Goal: Task Accomplishment & Management: Complete application form

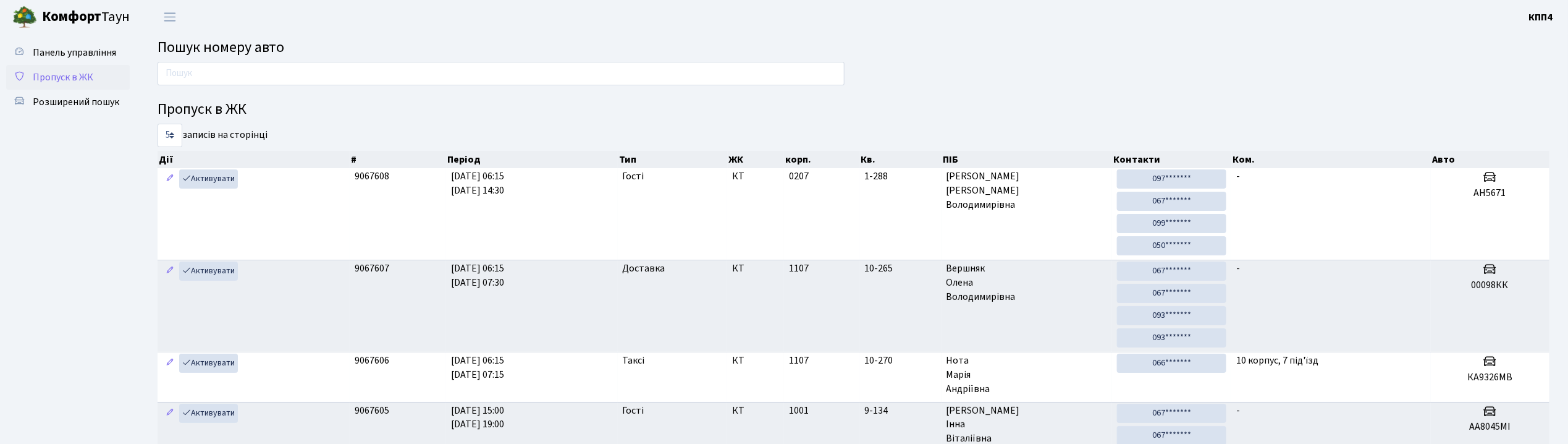
click at [85, 77] on span "Пропуск в ЖК" at bounding box center [63, 77] width 60 height 14
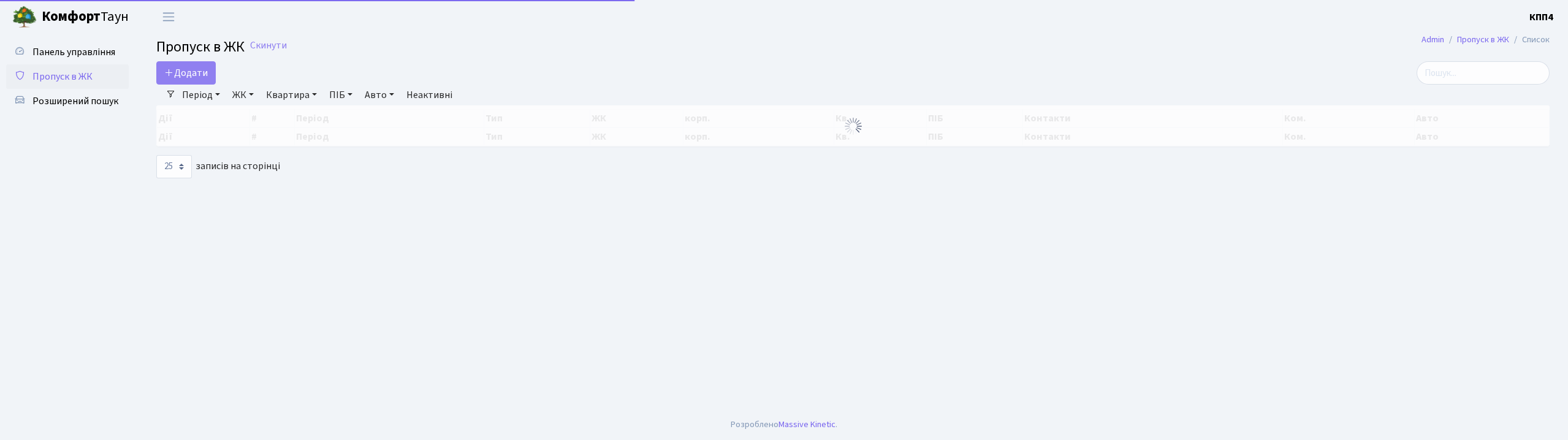
select select "25"
click at [182, 72] on span "Додати" at bounding box center [187, 73] width 44 height 14
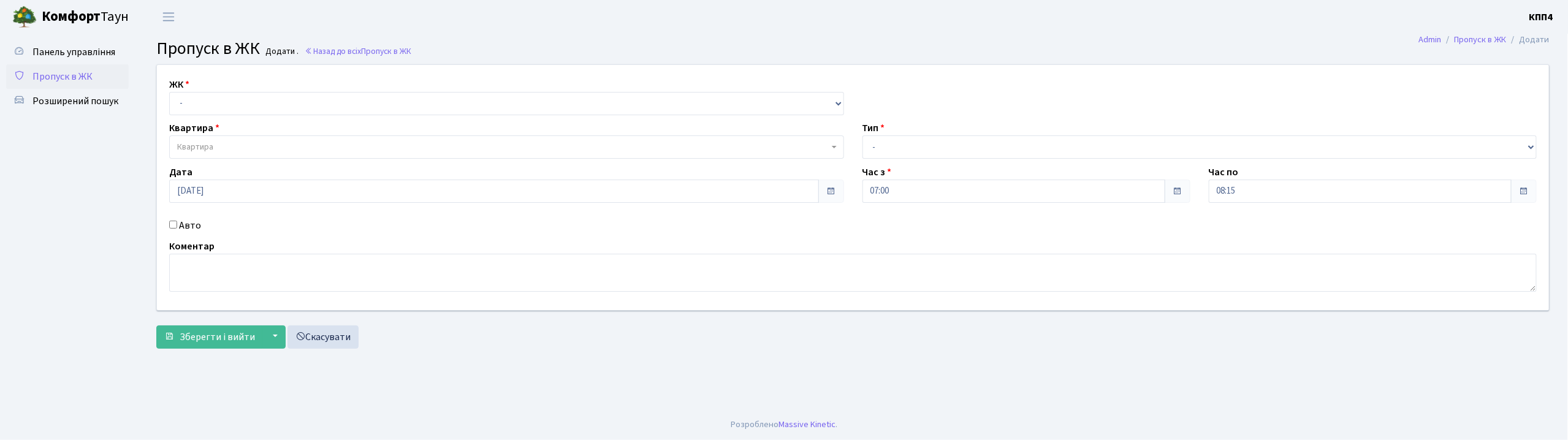
select select "271"
click at [170, 92] on select "- КТ, вул. Регенераторна, 4 КТ2, просп. Соборності, 17 КТ3, вул. Березнева, 16 …" at bounding box center [507, 103] width 675 height 23
select select
click at [226, 139] on span "Квартира" at bounding box center [507, 147] width 675 height 23
click at [192, 229] on label "Авто" at bounding box center [190, 225] width 22 height 15
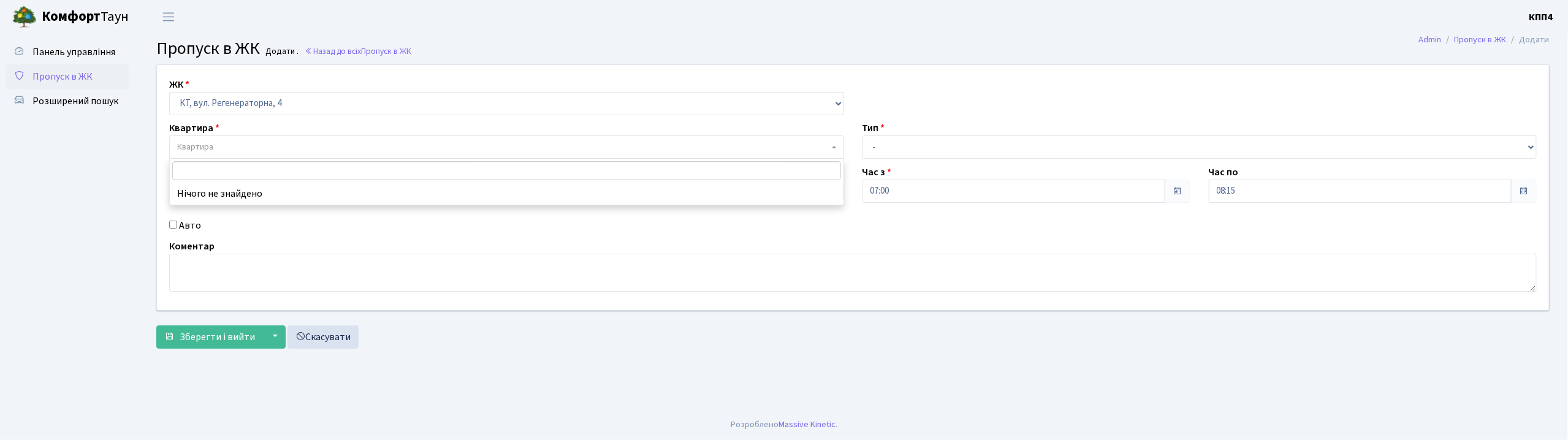
click at [177, 229] on input "Авто" at bounding box center [174, 224] width 8 height 8
checkbox input "true"
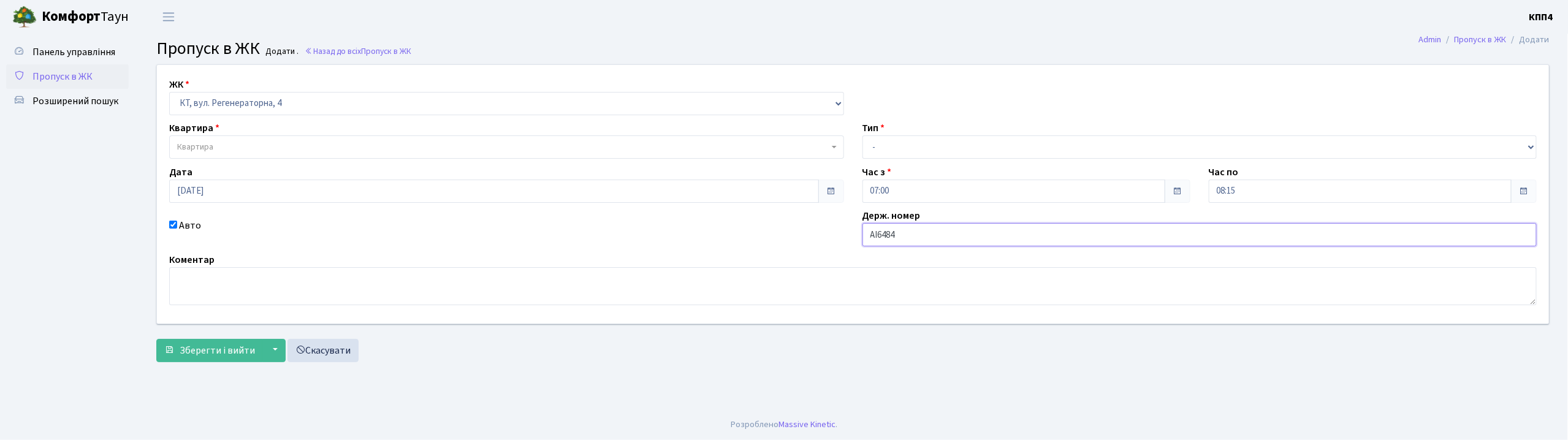
type input "АІ6484"
click at [65, 71] on span "Пропуск в ЖК" at bounding box center [62, 76] width 60 height 14
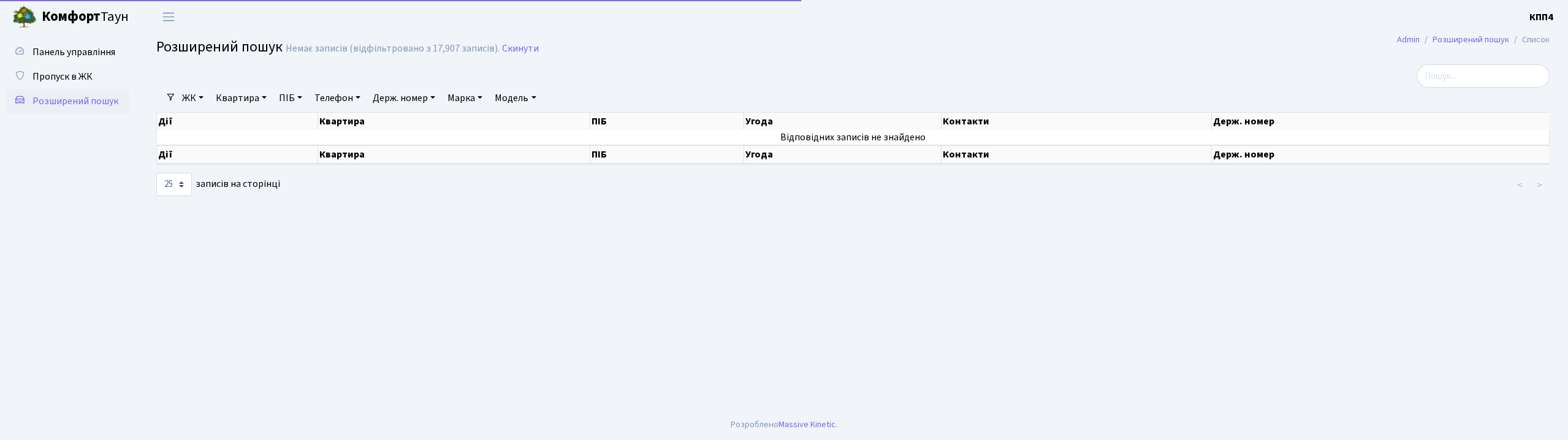
select select "25"
click at [219, 100] on link "Квартира" at bounding box center [241, 98] width 61 height 21
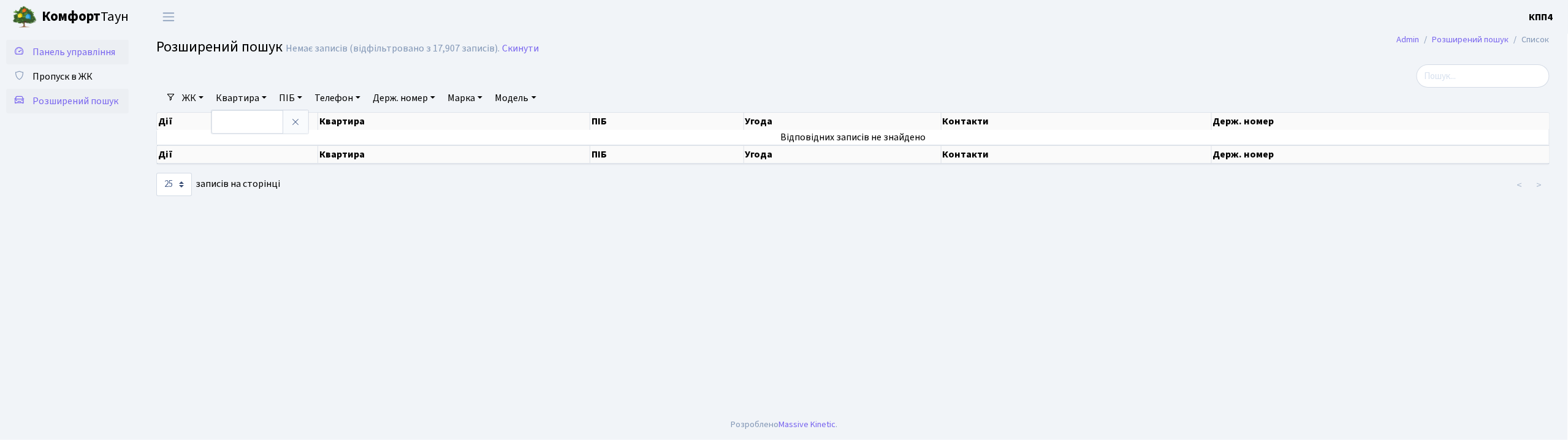
click at [81, 49] on span "Панель управління" at bounding box center [74, 52] width 83 height 14
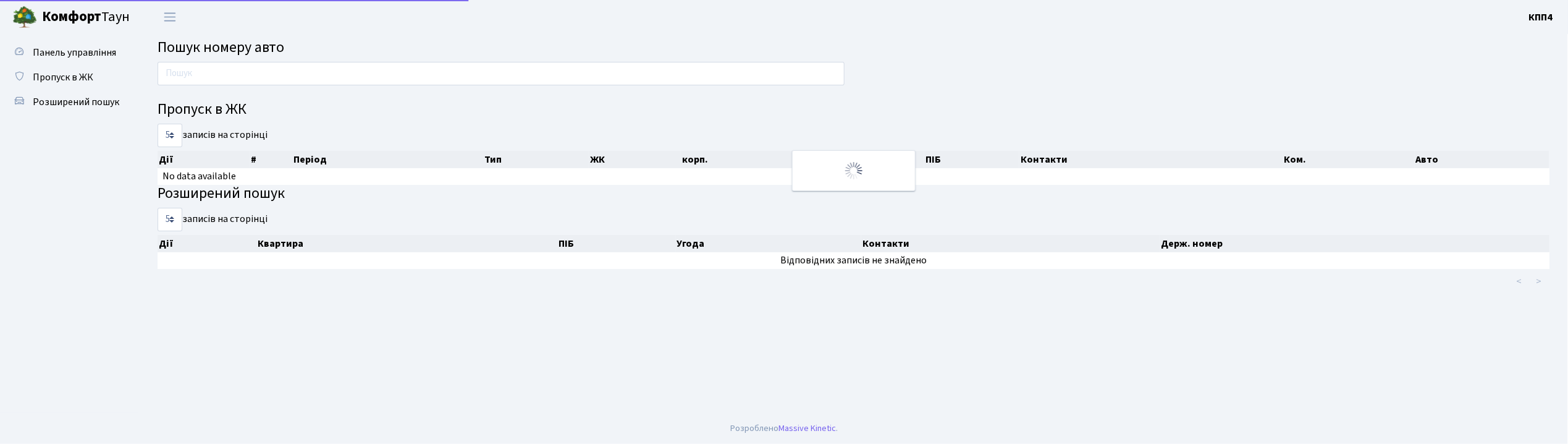
click at [221, 92] on div "Пропуск в ЖК 5 10 25 50 записів на сторінці Дії # Період Тип ЖК корп. Кв. ПІБ К…" at bounding box center [853, 177] width 1411 height 231
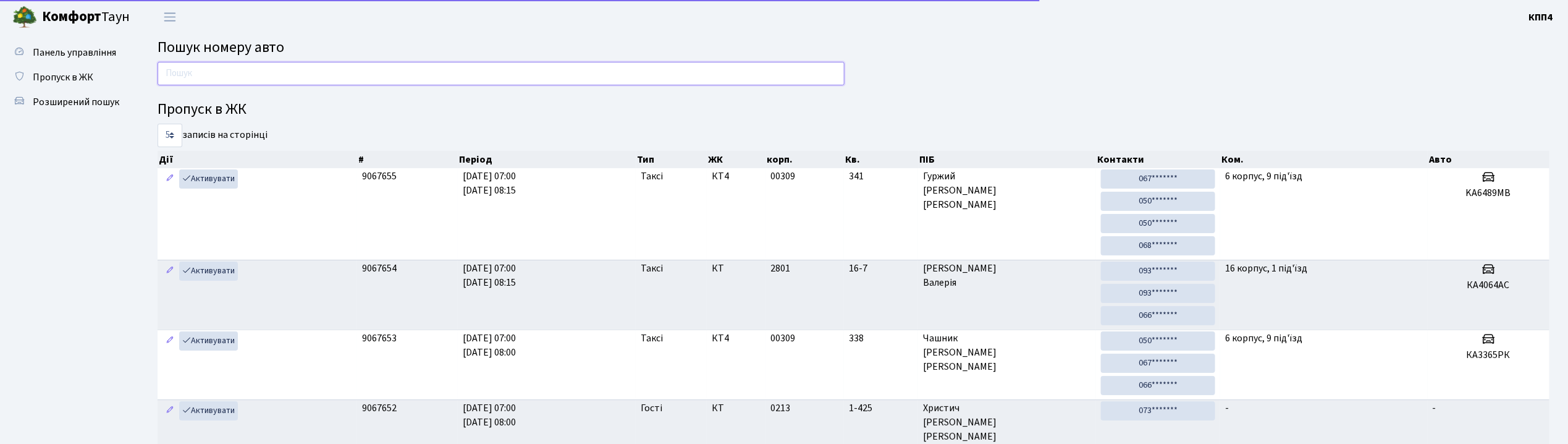
drag, startPoint x: 204, startPoint y: 68, endPoint x: 235, endPoint y: 90, distance: 38.0
click at [204, 68] on input "text" at bounding box center [501, 74] width 687 height 24
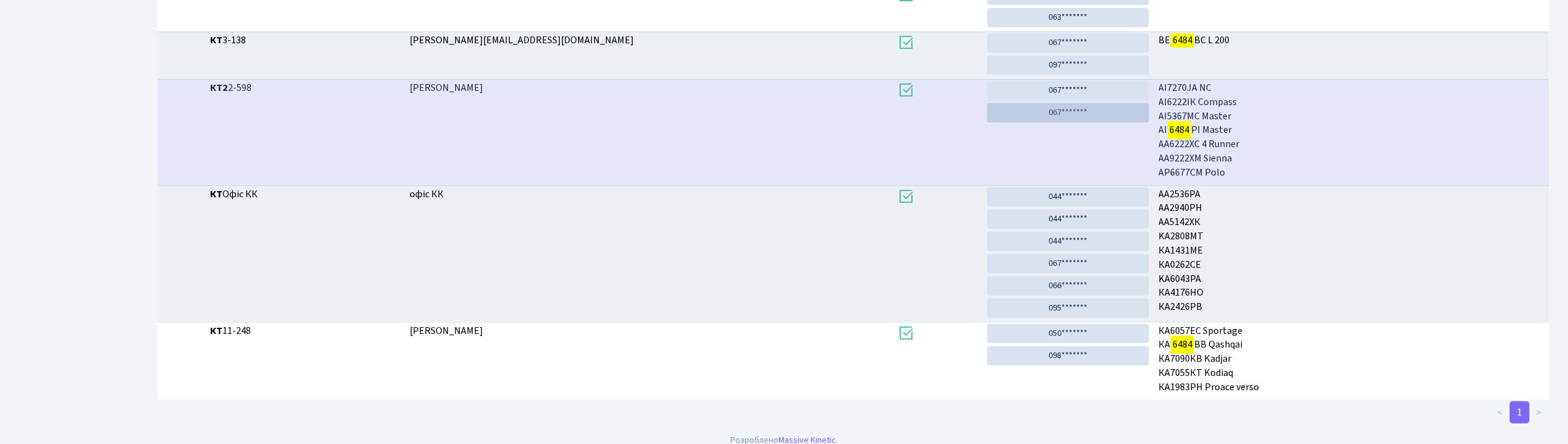
scroll to position [307, 0]
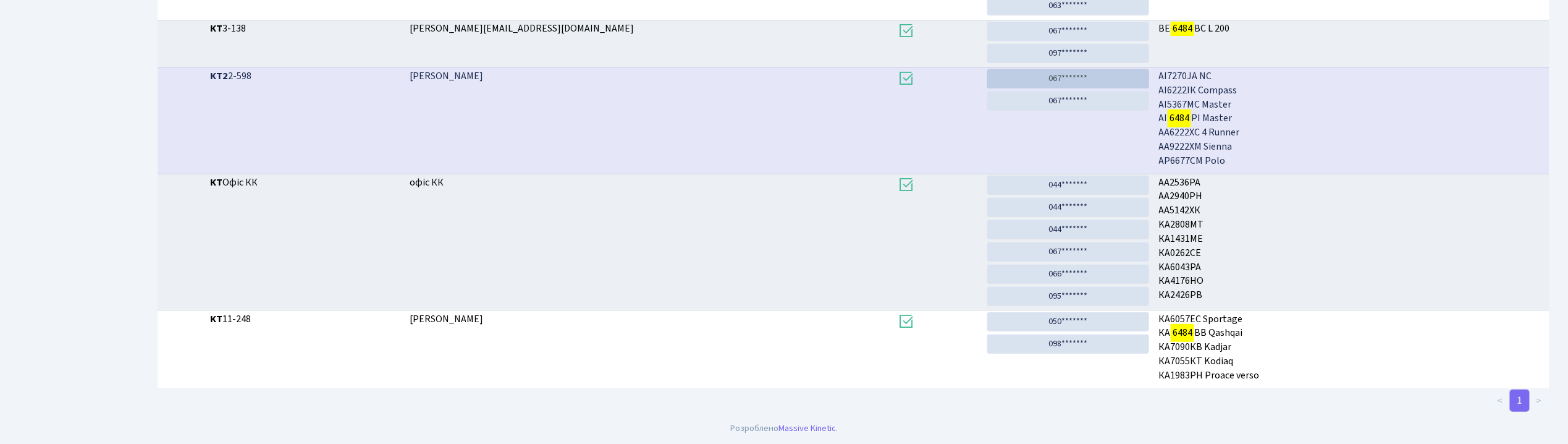
type input "6484"
drag, startPoint x: 1056, startPoint y: 80, endPoint x: 829, endPoint y: 87, distance: 227.1
click at [1056, 80] on link "067*******" at bounding box center [1068, 78] width 162 height 19
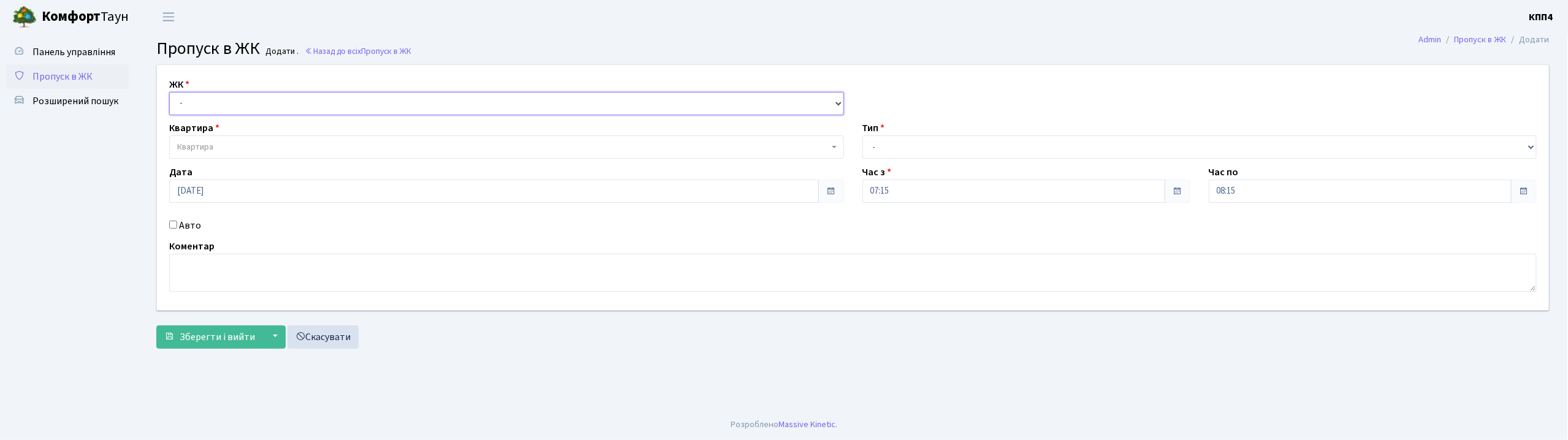
drag, startPoint x: 0, startPoint y: 0, endPoint x: 231, endPoint y: 112, distance: 256.7
click at [238, 100] on select "- КТ, вул. Регенераторна, 4 КТ2, просп. [STREET_ADDRESS] [STREET_ADDRESS] [PERS…" at bounding box center [507, 103] width 675 height 23
select select "271"
click at [170, 92] on select "- КТ, вул. Регенераторна, 4 КТ2, просп. [STREET_ADDRESS] [STREET_ADDRESS] [PERS…" at bounding box center [507, 103] width 675 height 23
select select
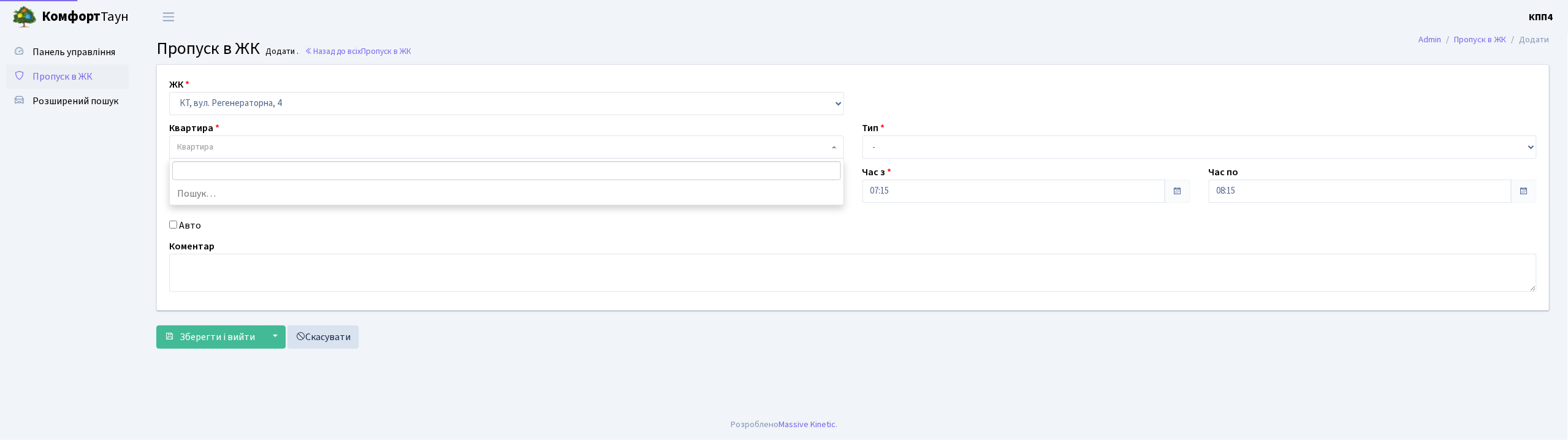
click at [234, 152] on span "Квартира" at bounding box center [502, 147] width 651 height 12
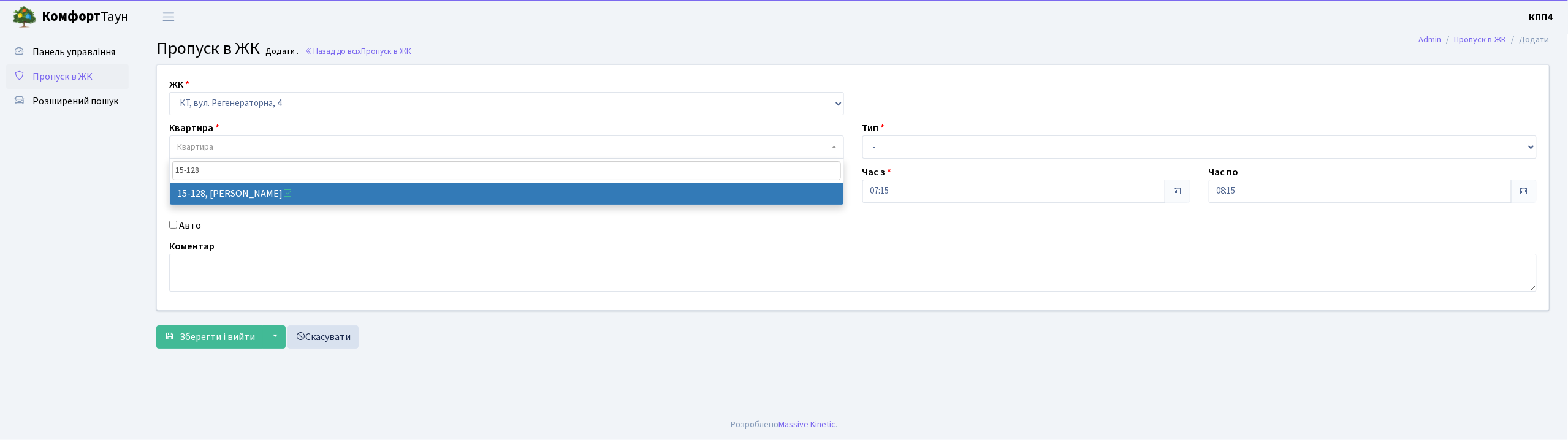
type input "15-128"
select select "8903"
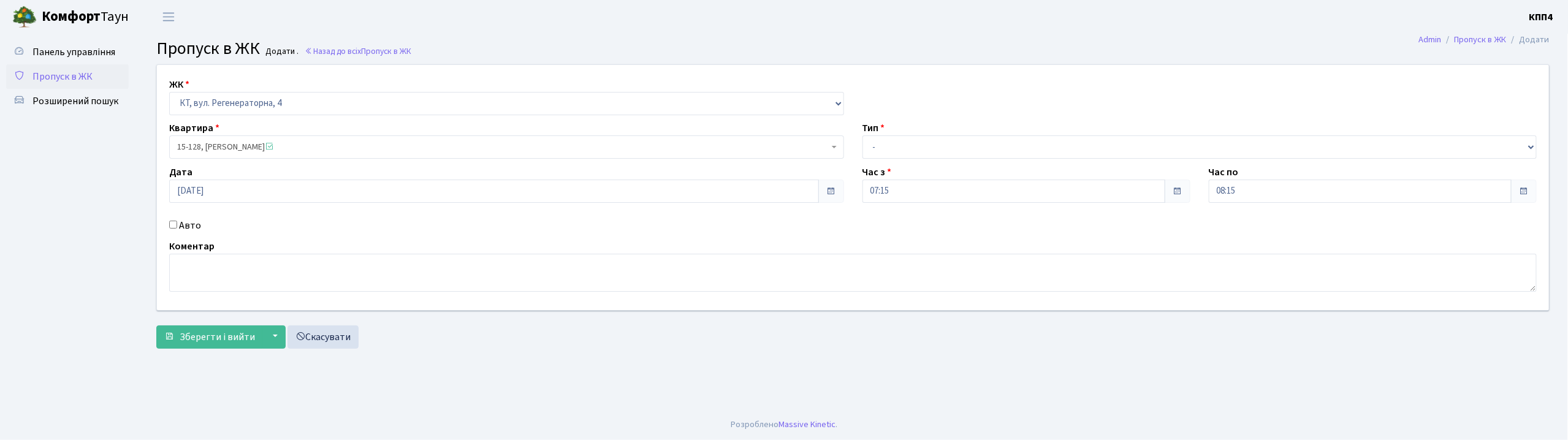
click at [170, 225] on input "Авто" at bounding box center [174, 224] width 8 height 8
checkbox input "true"
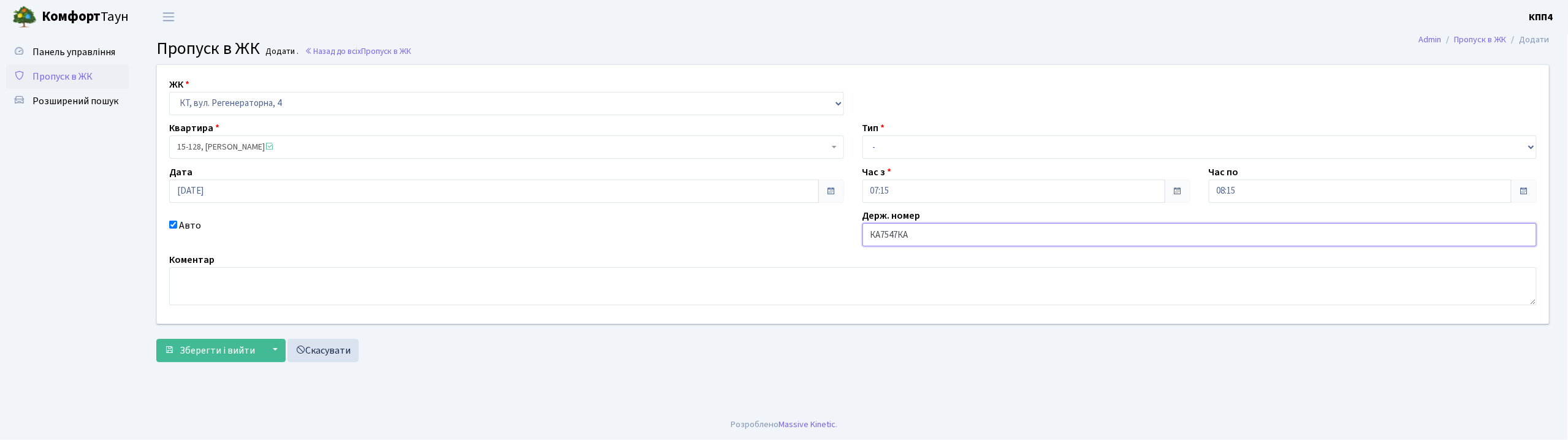
type input "КА7547КА"
click at [915, 149] on select "- Доставка Таксі Гості Сервіс" at bounding box center [1200, 147] width 675 height 23
click at [862, 135] on select "- Доставка Таксі Гості Сервіс" at bounding box center [1200, 147] width 675 height 23
drag, startPoint x: 888, startPoint y: 148, endPoint x: 888, endPoint y: 155, distance: 7.0
click at [888, 148] on select "- Доставка Таксі Гості Сервіс" at bounding box center [1200, 147] width 675 height 23
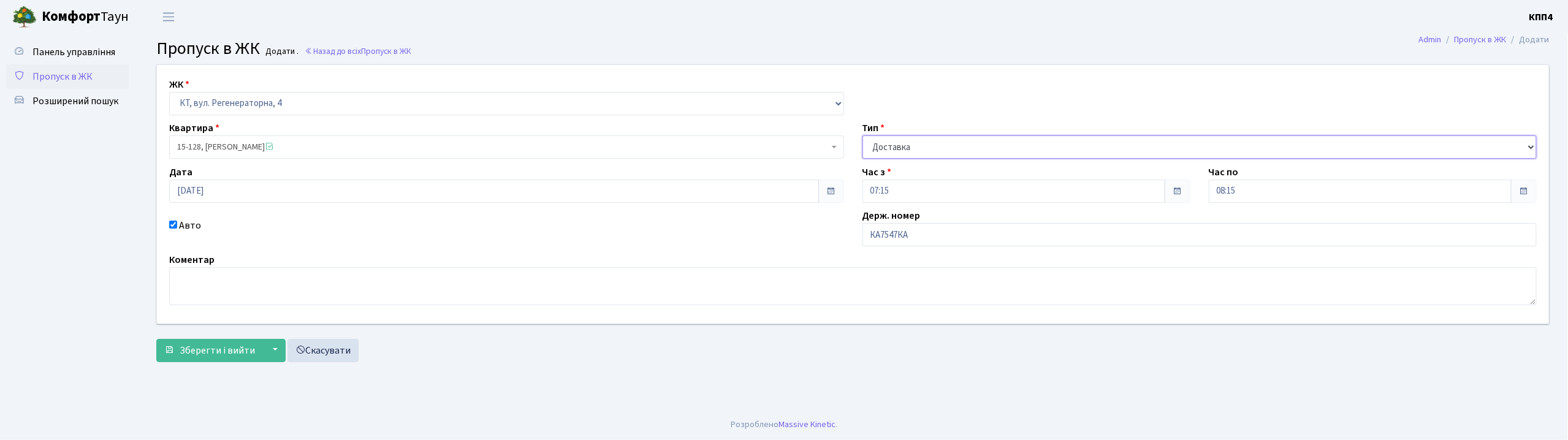
select select "2"
click at [862, 135] on select "- Доставка Таксі Гості Сервіс" at bounding box center [1200, 147] width 675 height 23
click at [207, 348] on span "Зберегти і вийти" at bounding box center [217, 350] width 75 height 14
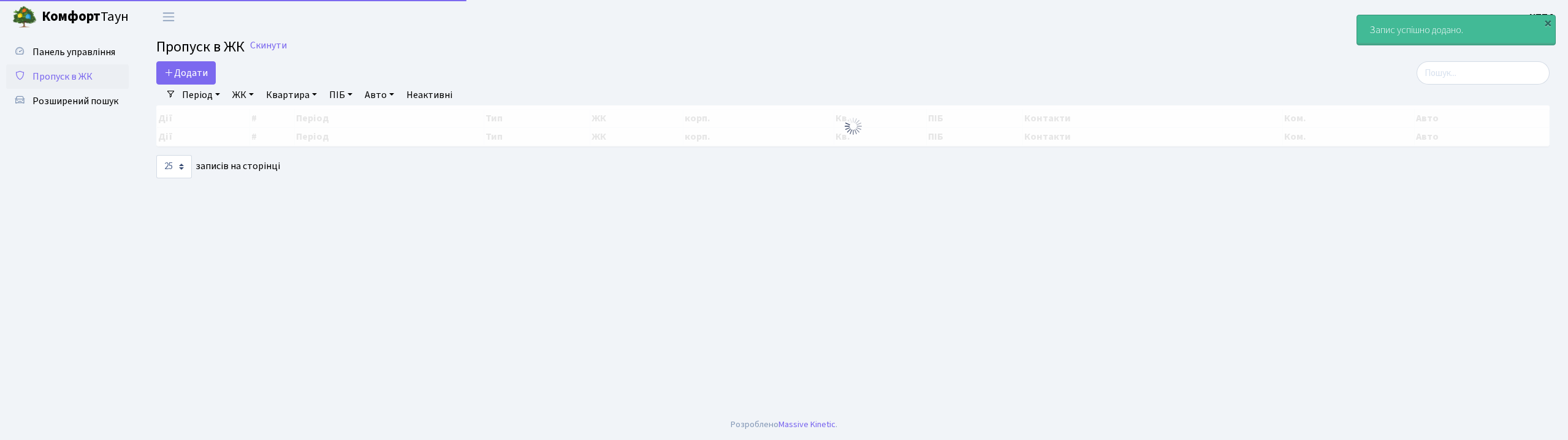
select select "25"
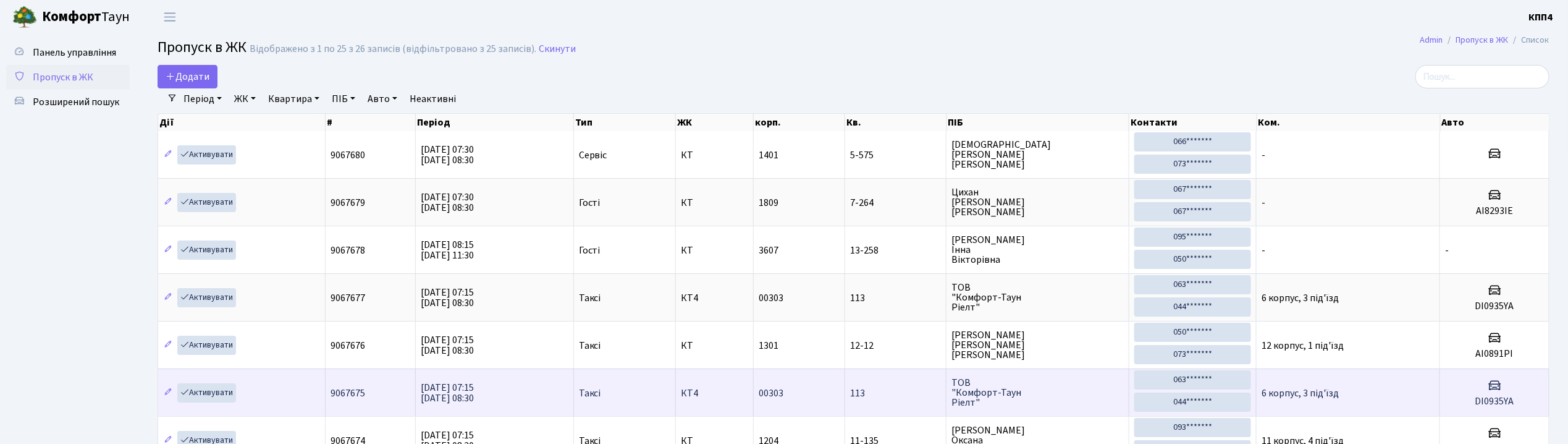
drag, startPoint x: 460, startPoint y: 289, endPoint x: 652, endPoint y: 404, distance: 223.8
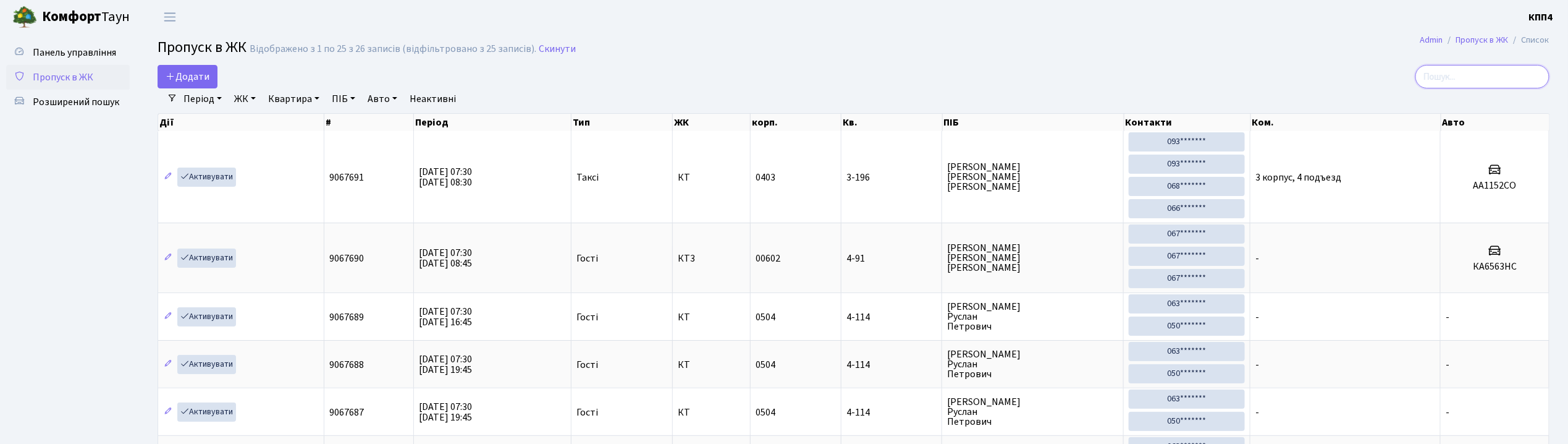
click at [1476, 83] on input "search" at bounding box center [1483, 76] width 134 height 24
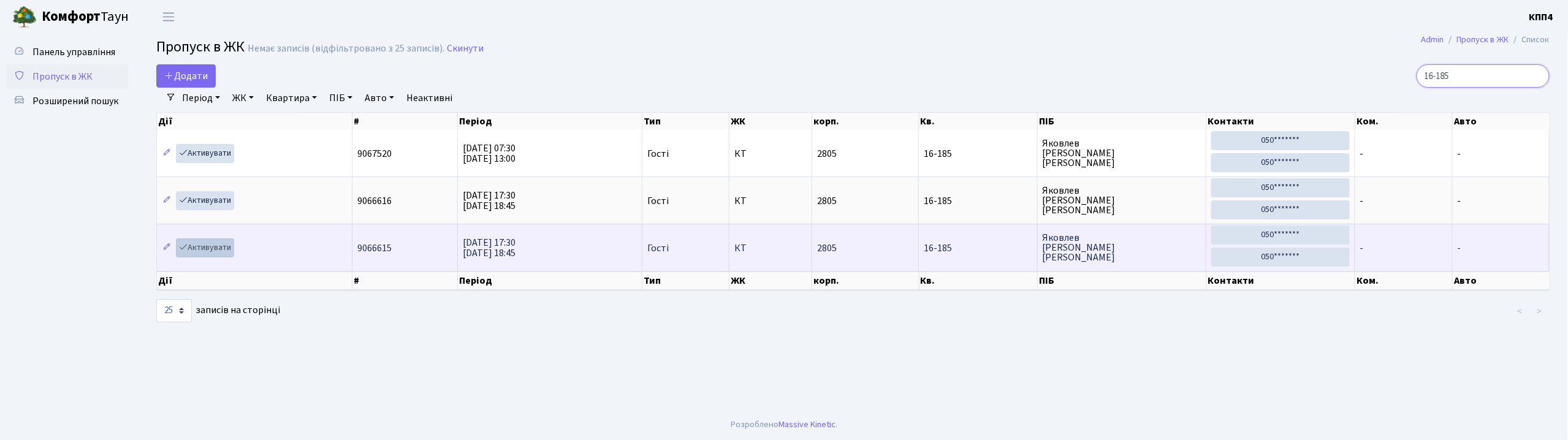
type input "16-185"
click at [209, 249] on link "Активувати" at bounding box center [205, 247] width 58 height 19
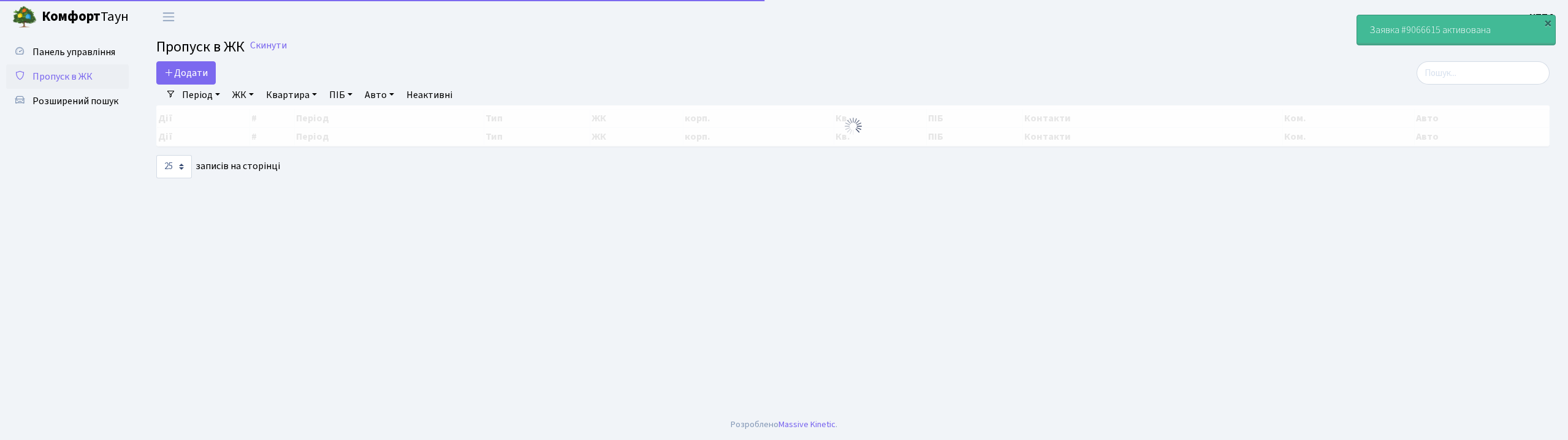
select select "25"
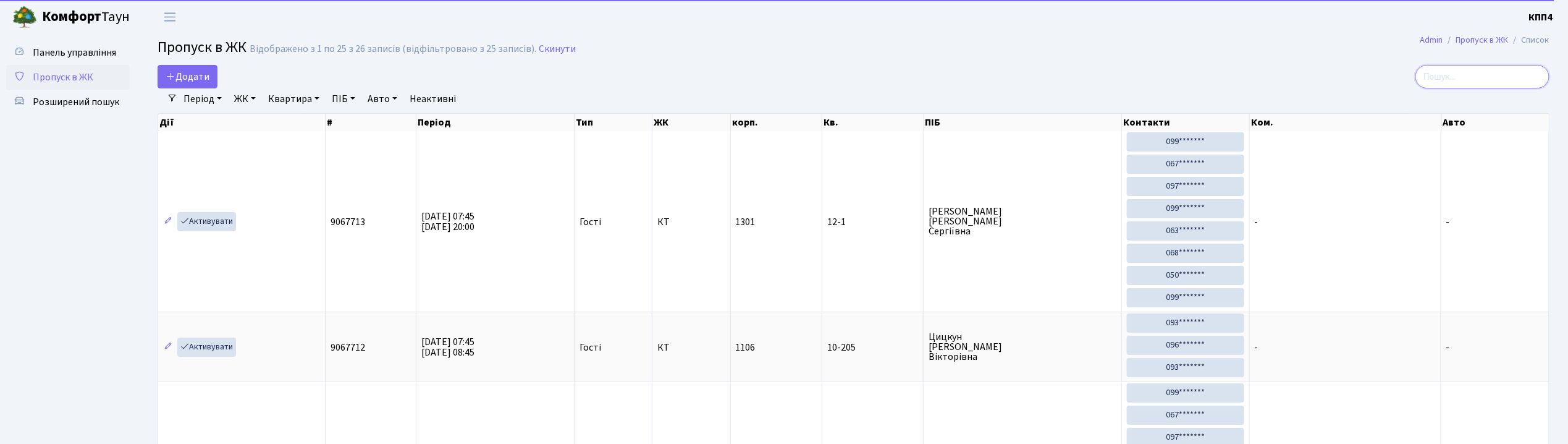
click at [1489, 68] on input "search" at bounding box center [1483, 76] width 134 height 24
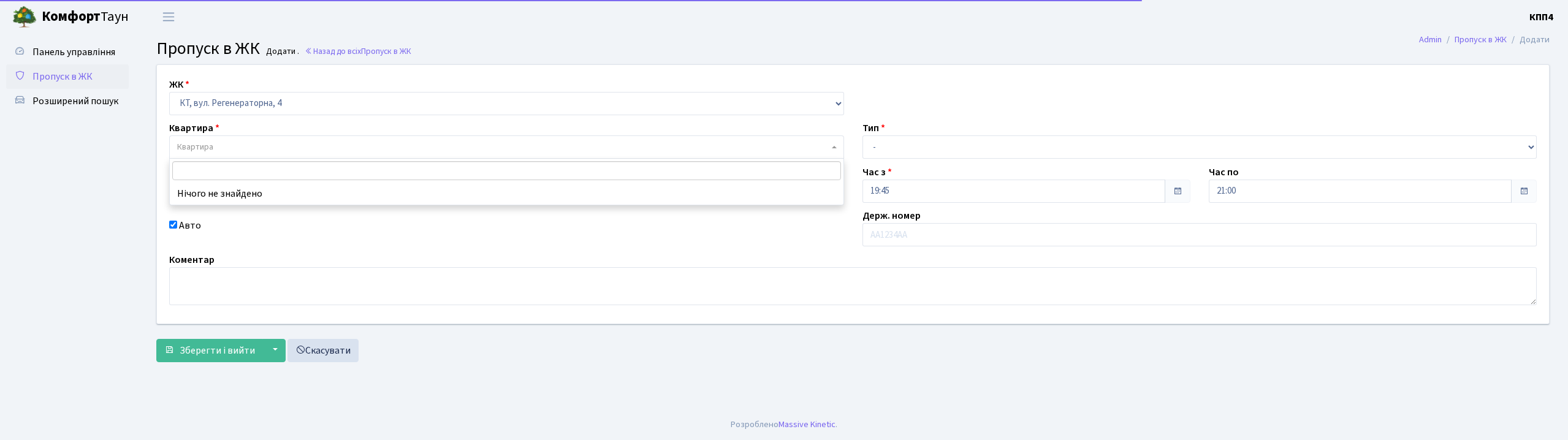
select select "271"
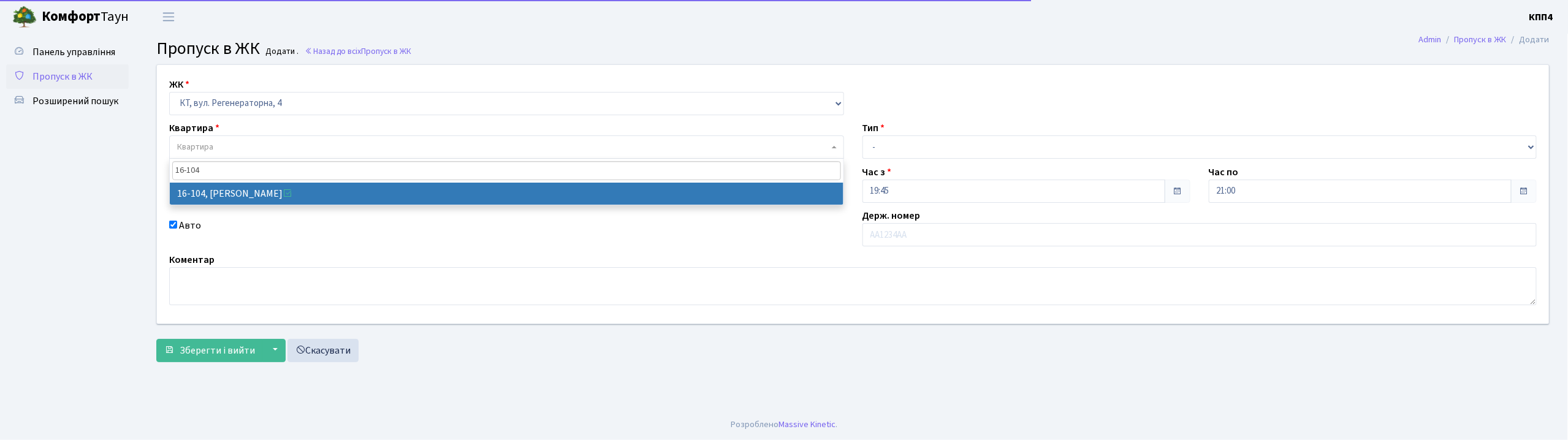
type input "16-104"
select select "8665"
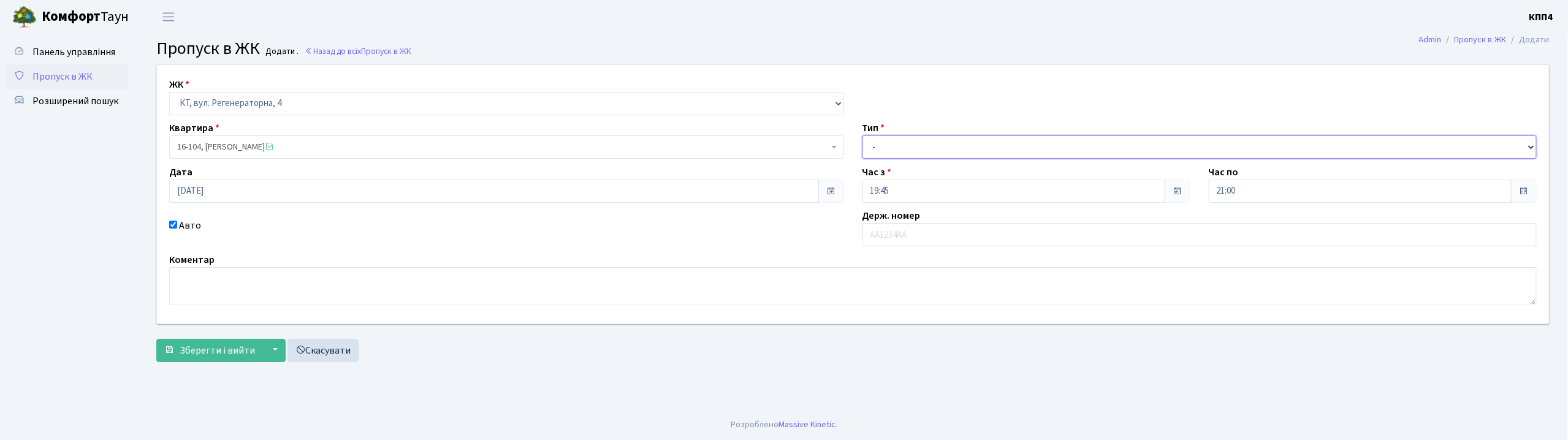
click at [904, 156] on select "- Доставка Таксі Гості Сервіс" at bounding box center [1200, 147] width 675 height 23
select select "3"
click at [862, 135] on select "- Доставка Таксі Гості Сервіс" at bounding box center [1200, 147] width 675 height 23
click at [893, 231] on input "text" at bounding box center [1200, 234] width 675 height 23
type input "АА2462YA"
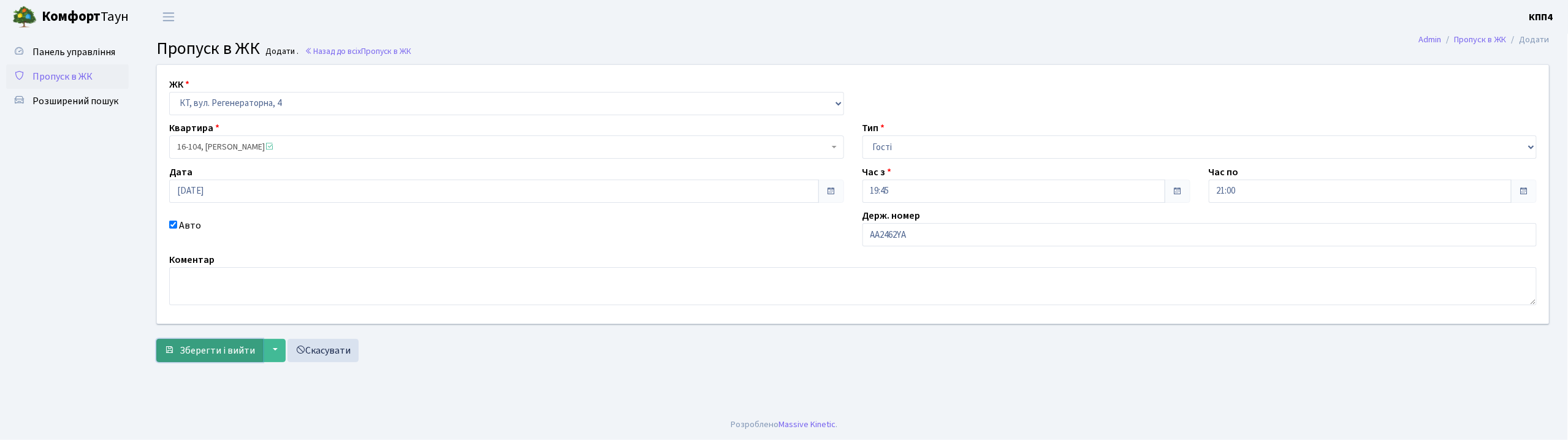
click at [199, 348] on span "Зберегти і вийти" at bounding box center [217, 350] width 75 height 14
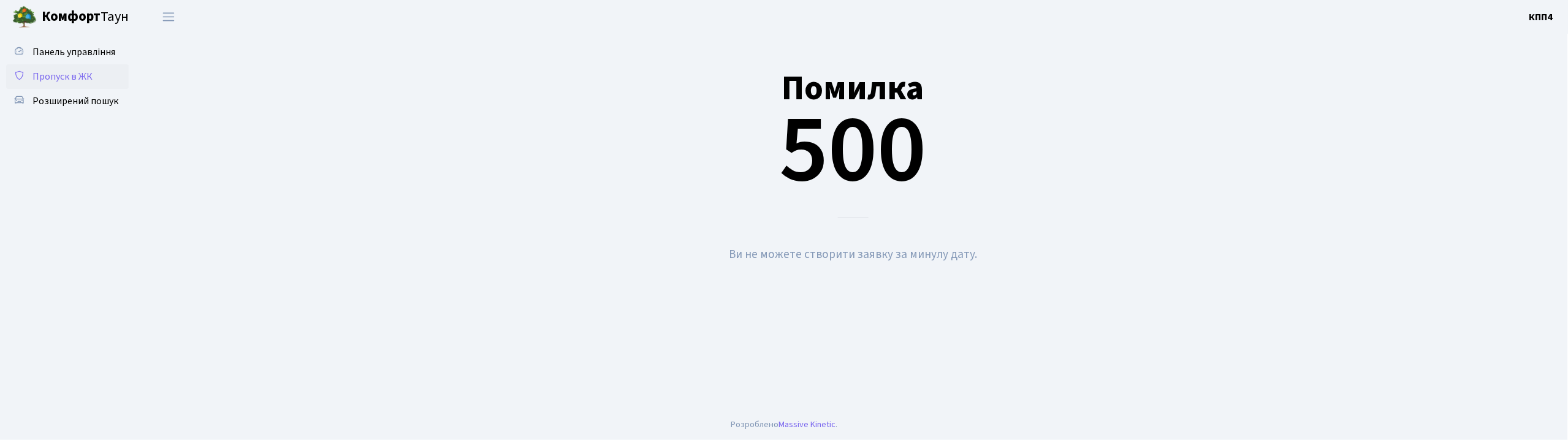
click at [103, 71] on link "Пропуск в ЖК" at bounding box center [67, 76] width 122 height 24
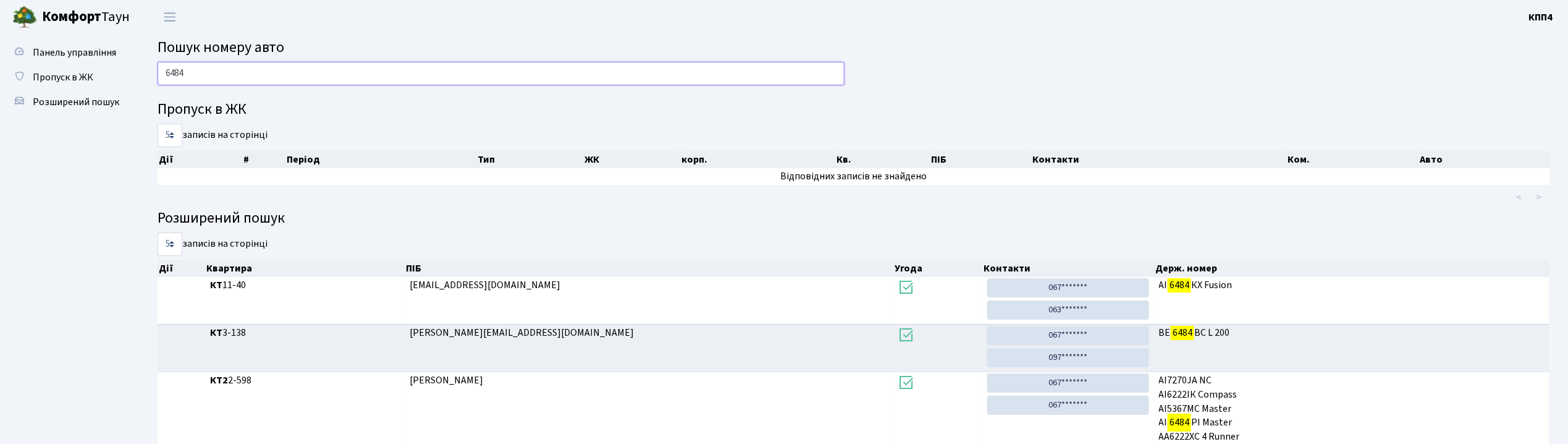
click at [235, 70] on input "6484" at bounding box center [501, 74] width 687 height 24
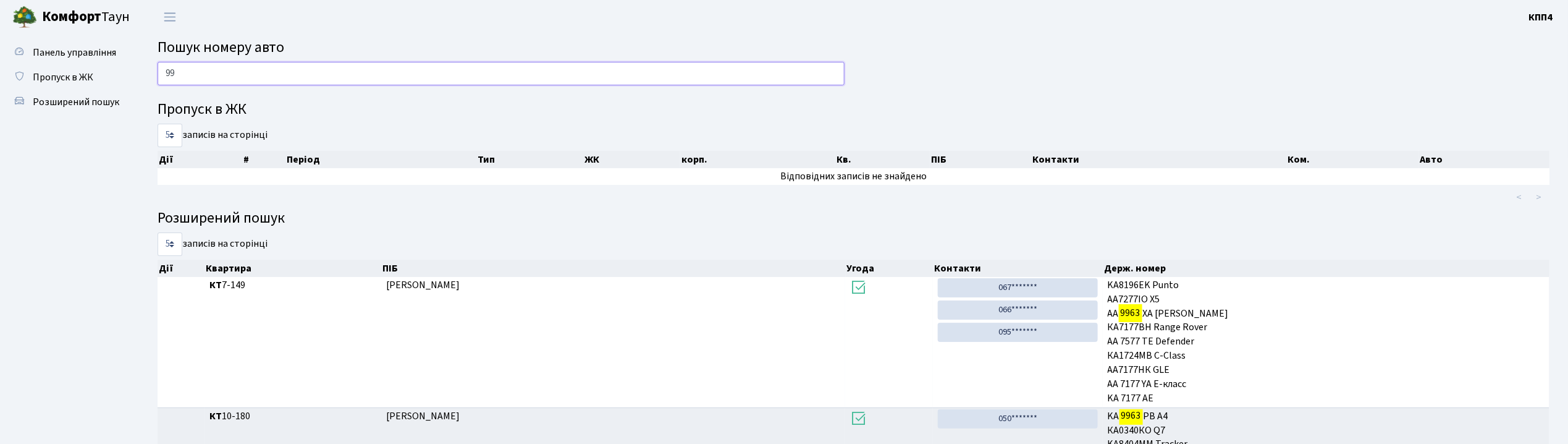
type input "9"
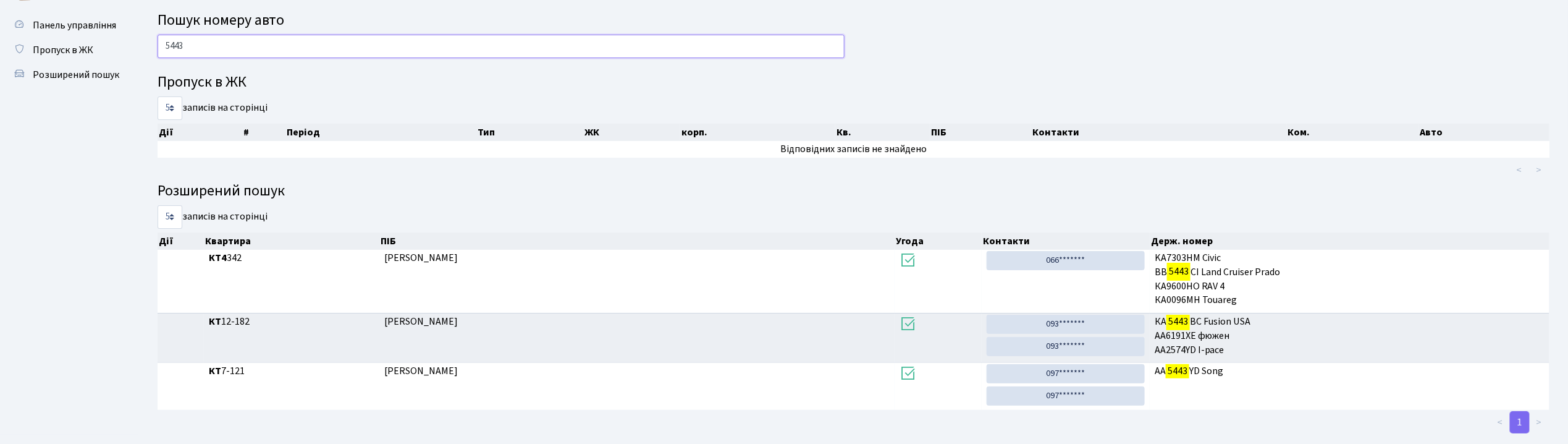
scroll to position [50, 0]
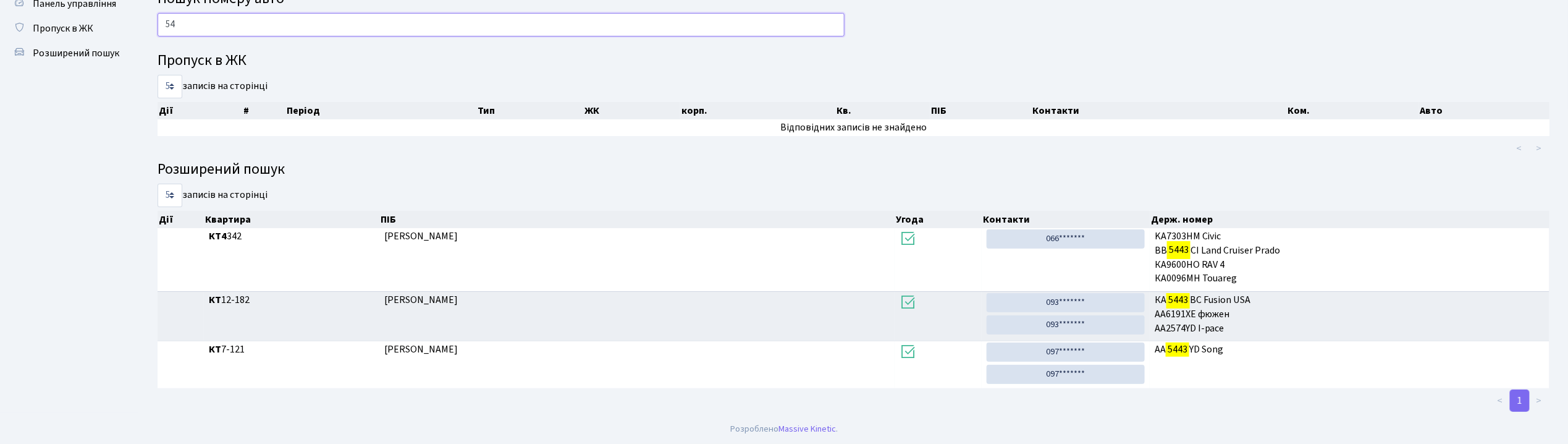
type input "5"
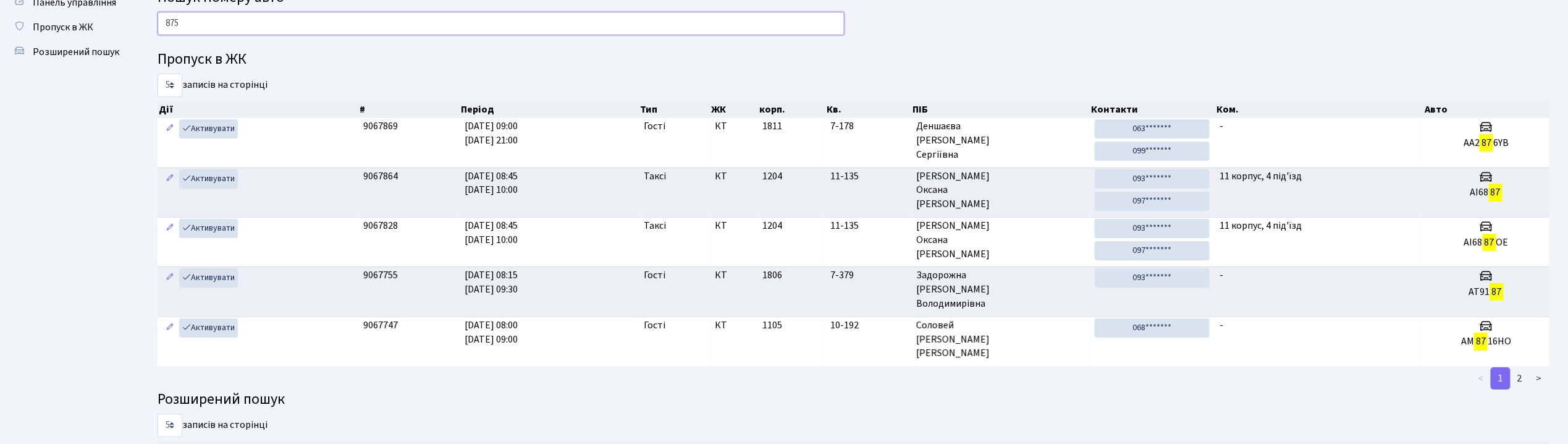
type input "8756"
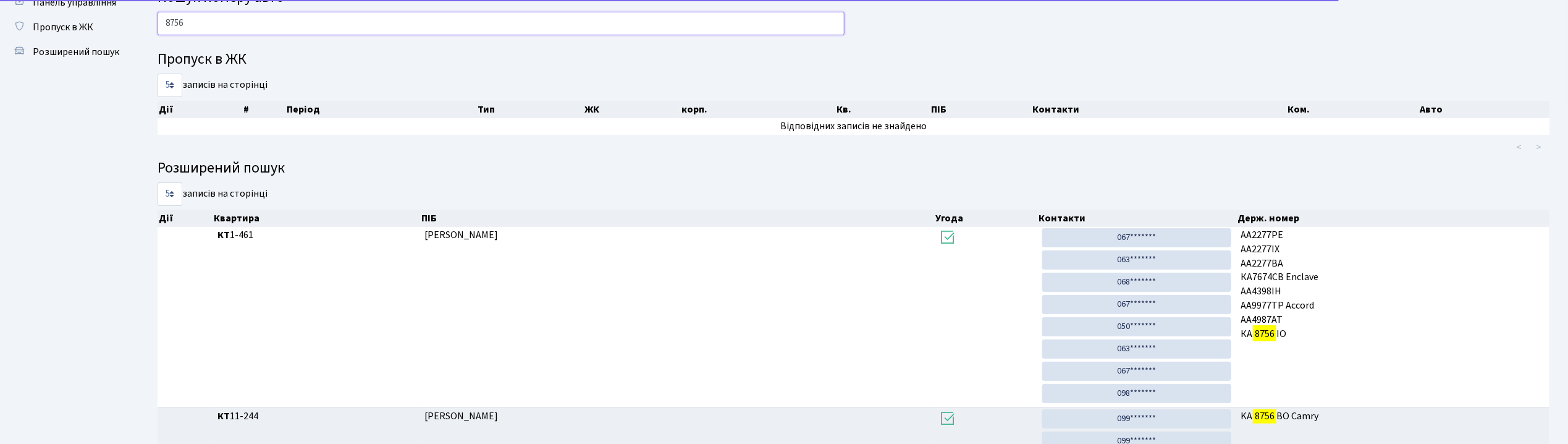
click at [328, 17] on input "8756" at bounding box center [501, 23] width 687 height 24
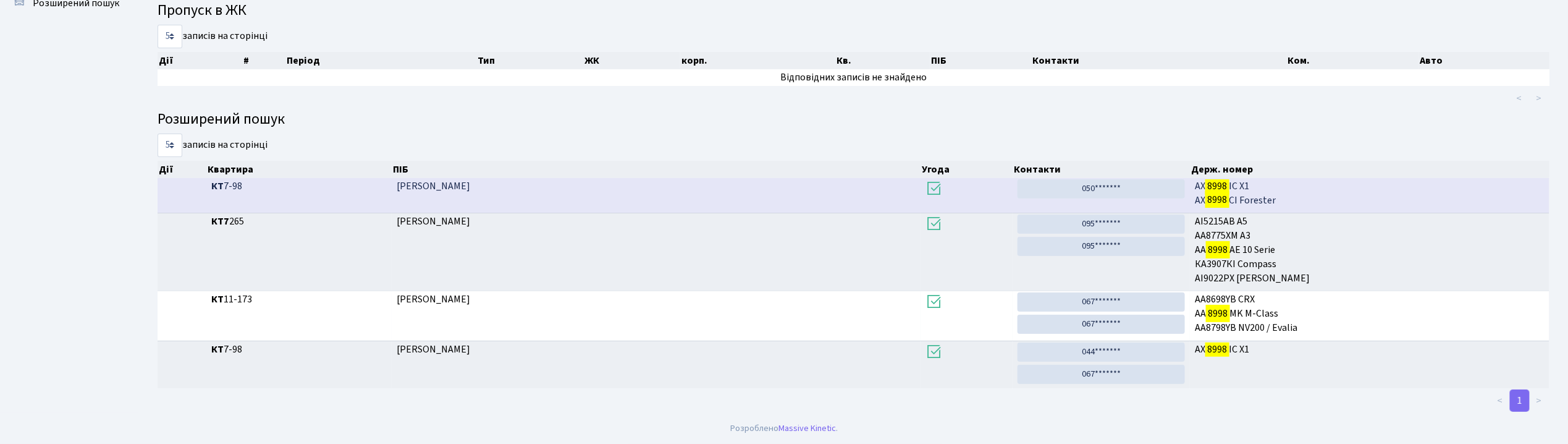
scroll to position [67, 0]
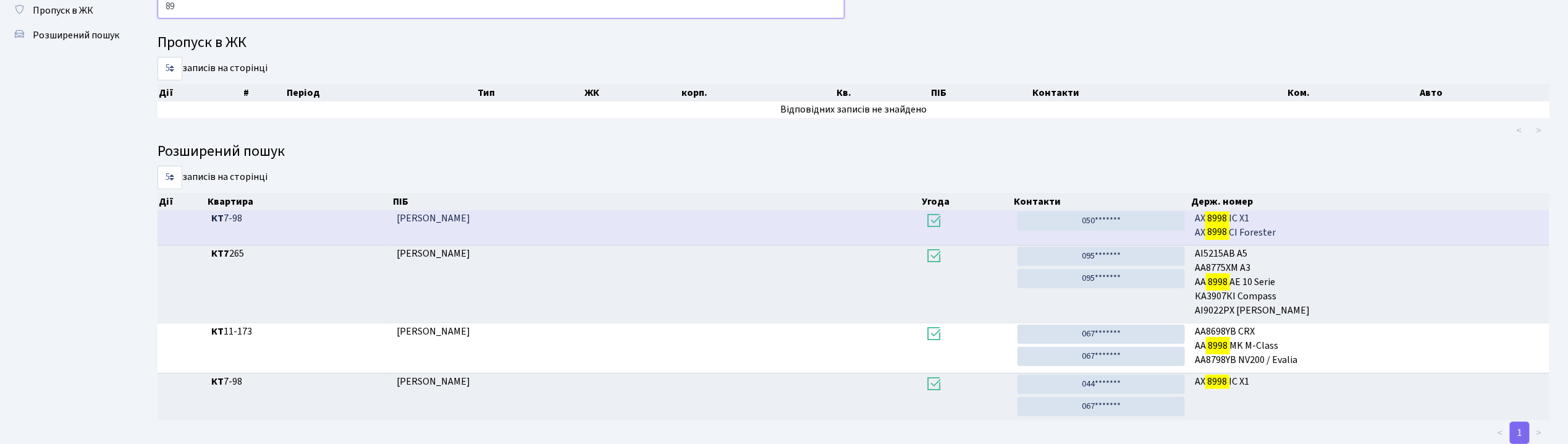
type input "8"
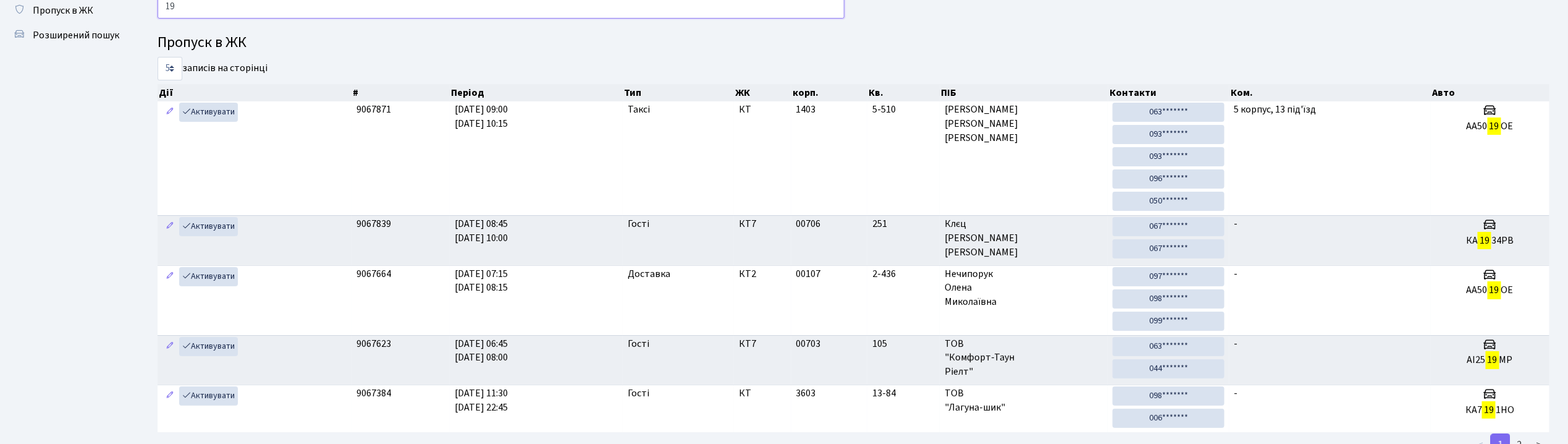
type input "1"
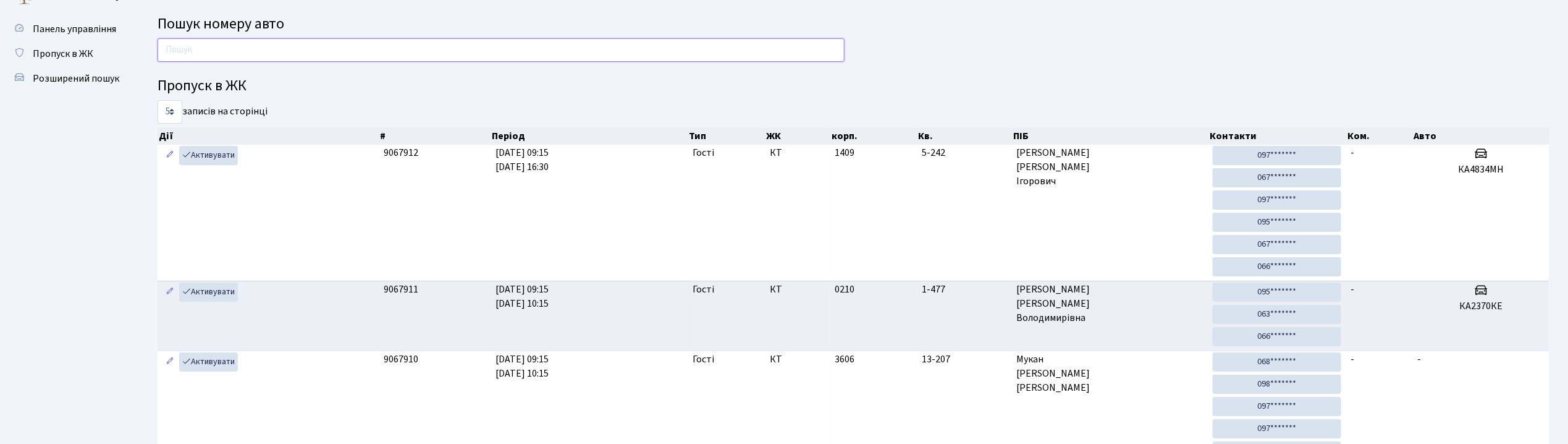
scroll to position [0, 0]
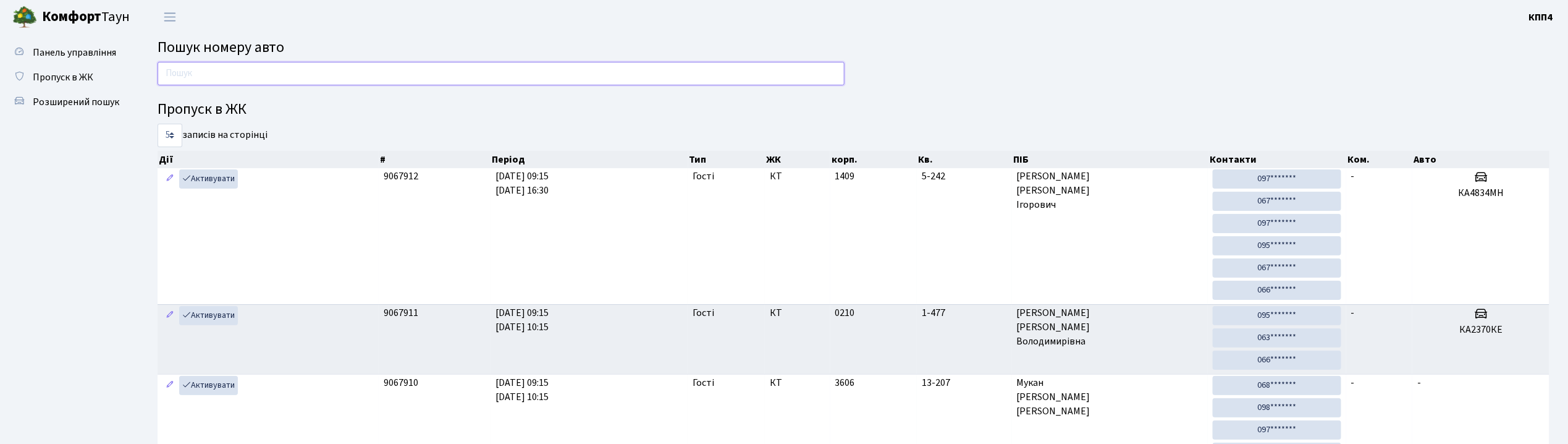
click at [235, 74] on input "text" at bounding box center [501, 74] width 687 height 24
drag, startPoint x: 289, startPoint y: 77, endPoint x: 352, endPoint y: 85, distance: 63.5
click at [289, 77] on input "text" at bounding box center [501, 74] width 687 height 24
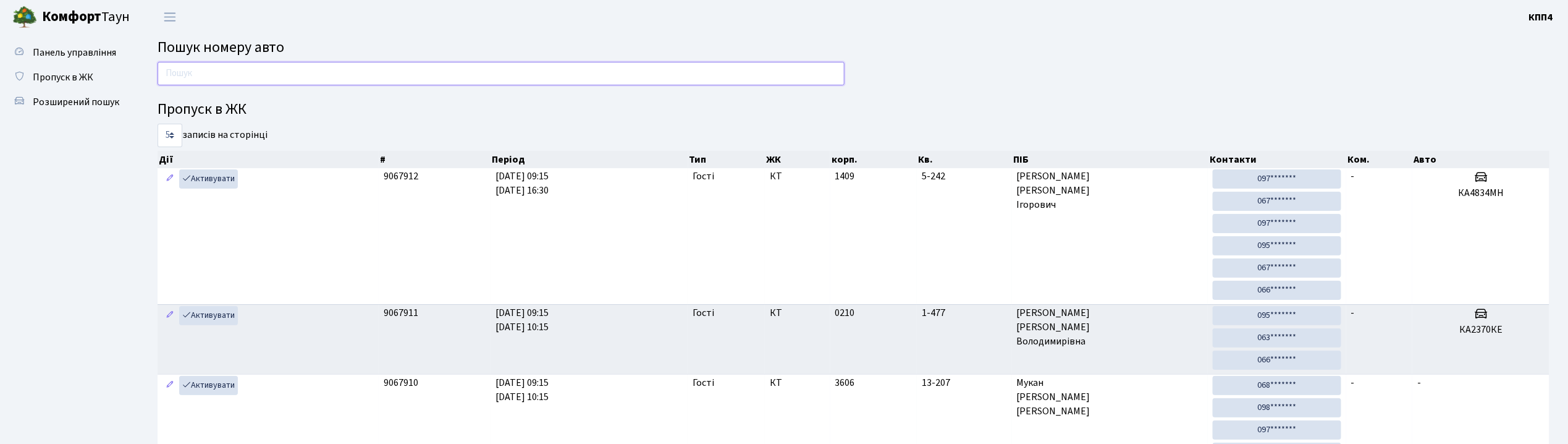
click at [386, 83] on input "text" at bounding box center [501, 74] width 687 height 24
click at [393, 77] on input "text" at bounding box center [501, 74] width 687 height 24
click at [393, 108] on h4 "Пропуск в ЖК" at bounding box center [853, 110] width 1392 height 18
click at [392, 85] on input "text" at bounding box center [501, 74] width 687 height 24
click at [388, 105] on h4 "Пропуск в ЖК" at bounding box center [853, 110] width 1392 height 18
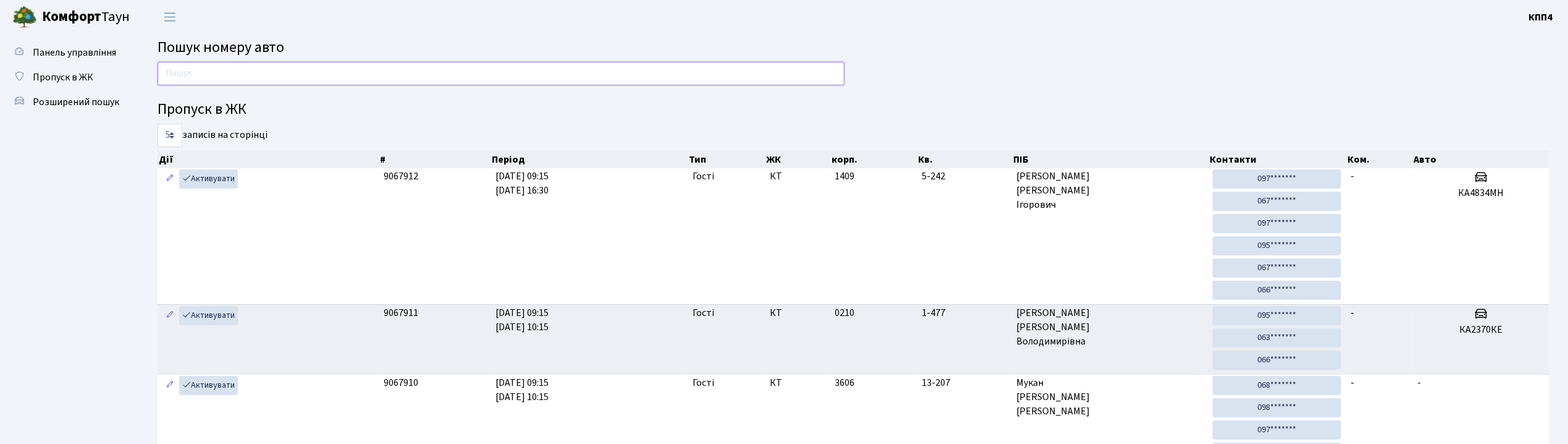
click at [369, 85] on input "text" at bounding box center [501, 74] width 687 height 24
click at [191, 80] on input "text" at bounding box center [501, 74] width 687 height 24
click at [198, 101] on h4 "Пропуск в ЖК" at bounding box center [853, 110] width 1392 height 18
click at [200, 84] on div at bounding box center [500, 77] width 706 height 29
click at [200, 84] on input "text" at bounding box center [501, 74] width 687 height 24
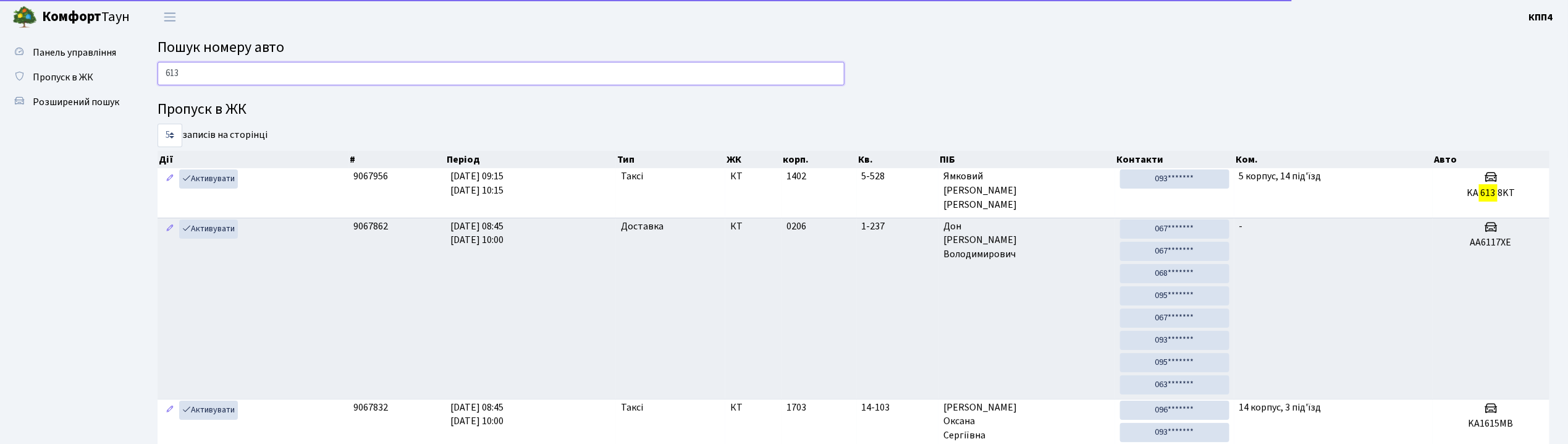
type input "6138"
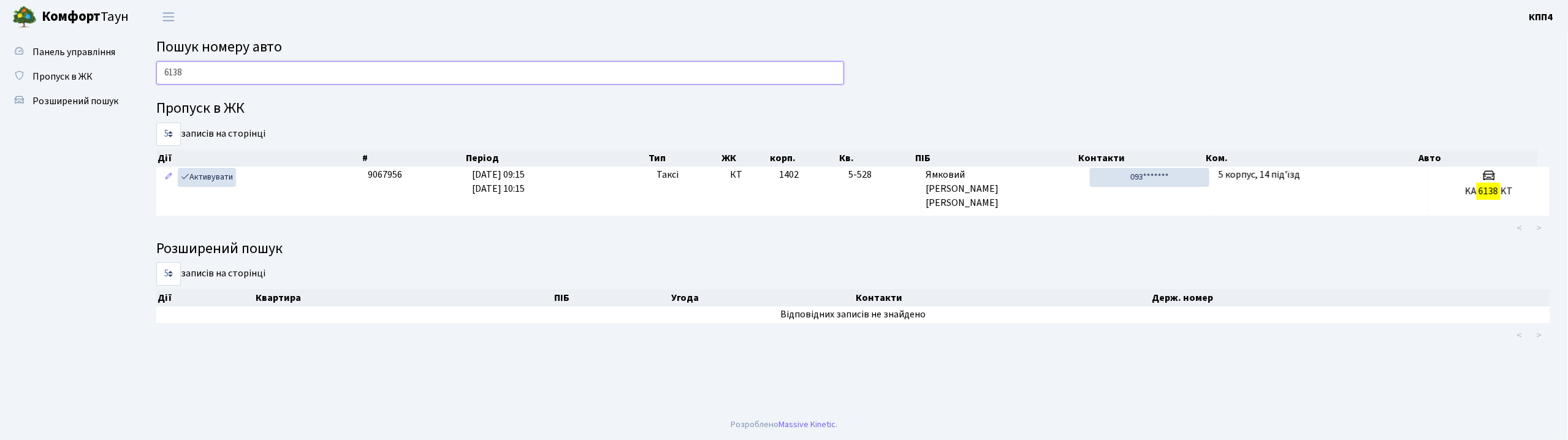
drag, startPoint x: 359, startPoint y: 62, endPoint x: 373, endPoint y: 77, distance: 20.5
click at [372, 74] on input "6138" at bounding box center [500, 73] width 688 height 23
click at [373, 77] on input "6138" at bounding box center [500, 73] width 688 height 23
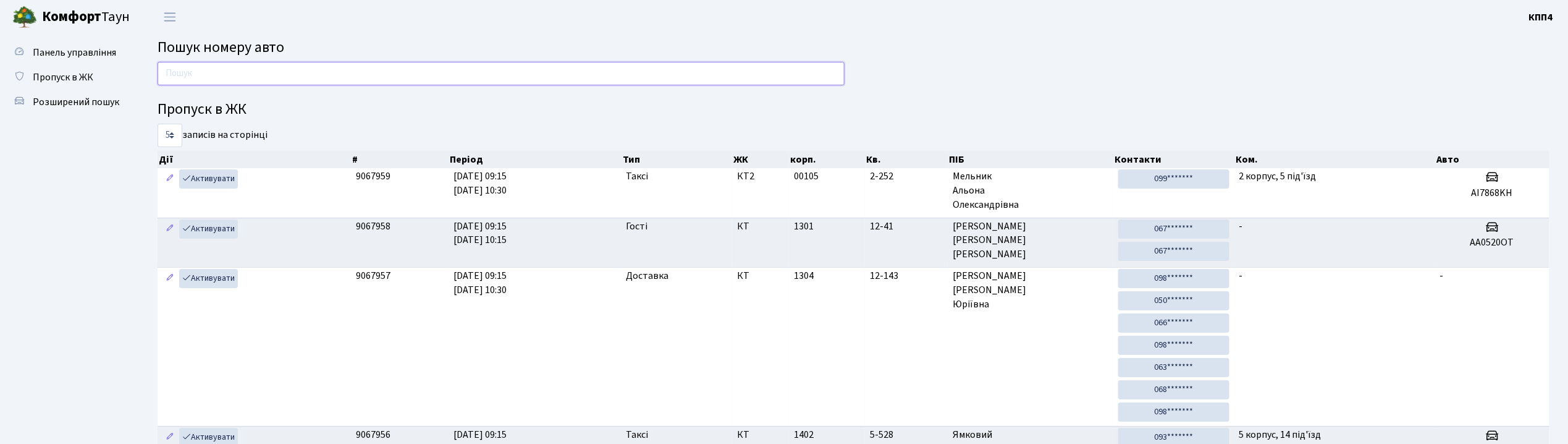
click at [789, 70] on input "text" at bounding box center [501, 74] width 687 height 24
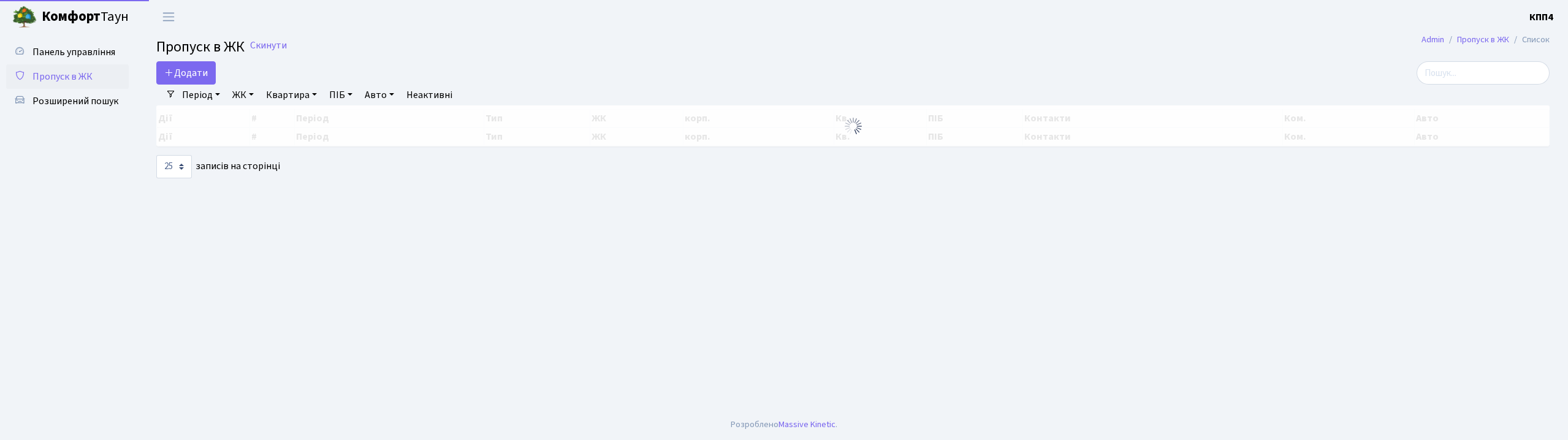
select select "25"
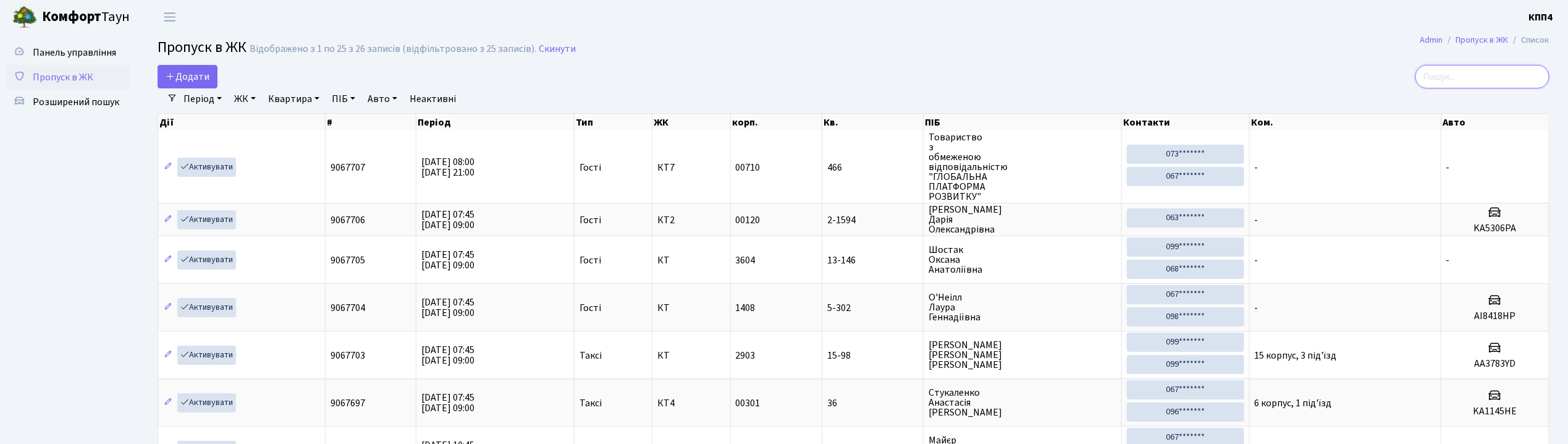
click at [1484, 84] on input "search" at bounding box center [1483, 76] width 134 height 24
click at [188, 67] on link "Додати" at bounding box center [187, 76] width 60 height 24
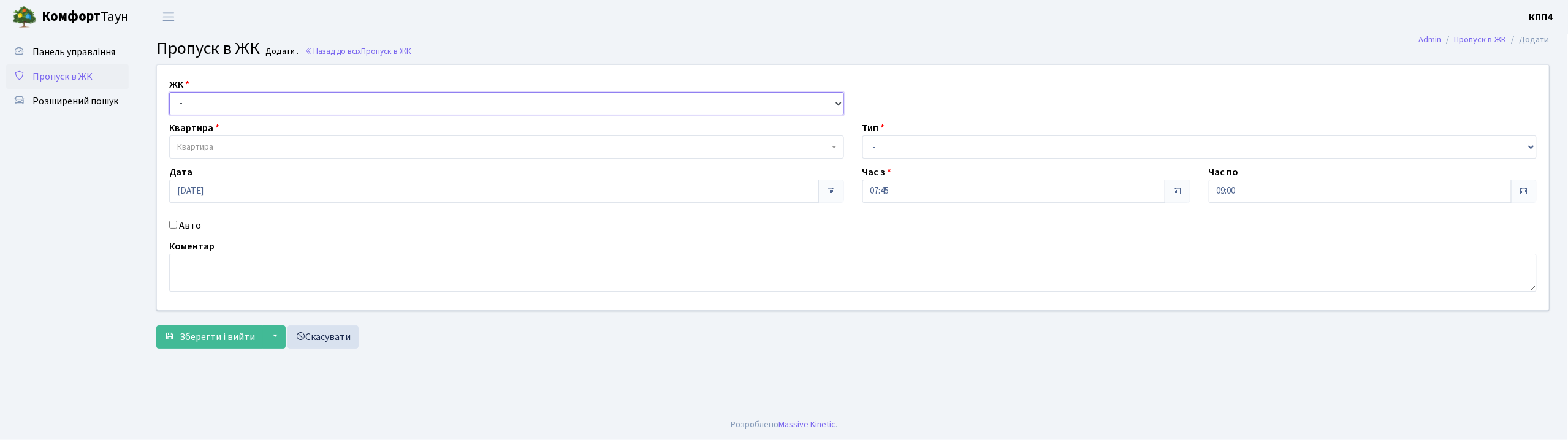
click at [208, 96] on select "- КТ, вул. Регенераторна, 4 КТ2, просп. Соборності, 17 КТ3, вул. Березнева, 16 …" at bounding box center [507, 103] width 675 height 23
select select "271"
click at [170, 92] on select "- КТ, вул. Регенераторна, 4 КТ2, просп. Соборності, 17 КТ3, вул. Березнева, 16 …" at bounding box center [507, 103] width 675 height 23
select select
click at [230, 109] on select "- КТ, вул. Регенераторна, 4 КТ2, просп. Соборності, 17 КТ3, вул. Березнева, 16 …" at bounding box center [507, 103] width 675 height 23
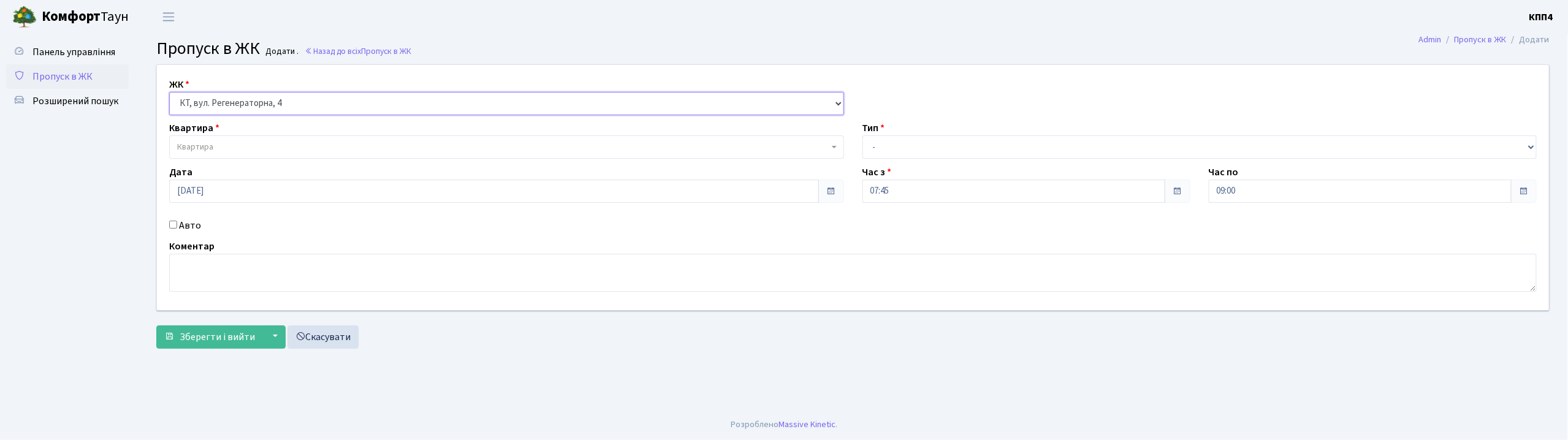
click at [170, 92] on select "- КТ, вул. Регенераторна, 4 КТ2, просп. Соборності, 17 КТ3, вул. Березнева, 16 …" at bounding box center [507, 103] width 675 height 23
click at [196, 226] on label "Авто" at bounding box center [190, 225] width 22 height 15
click at [177, 226] on input "Авто" at bounding box center [174, 224] width 8 height 8
checkbox input "true"
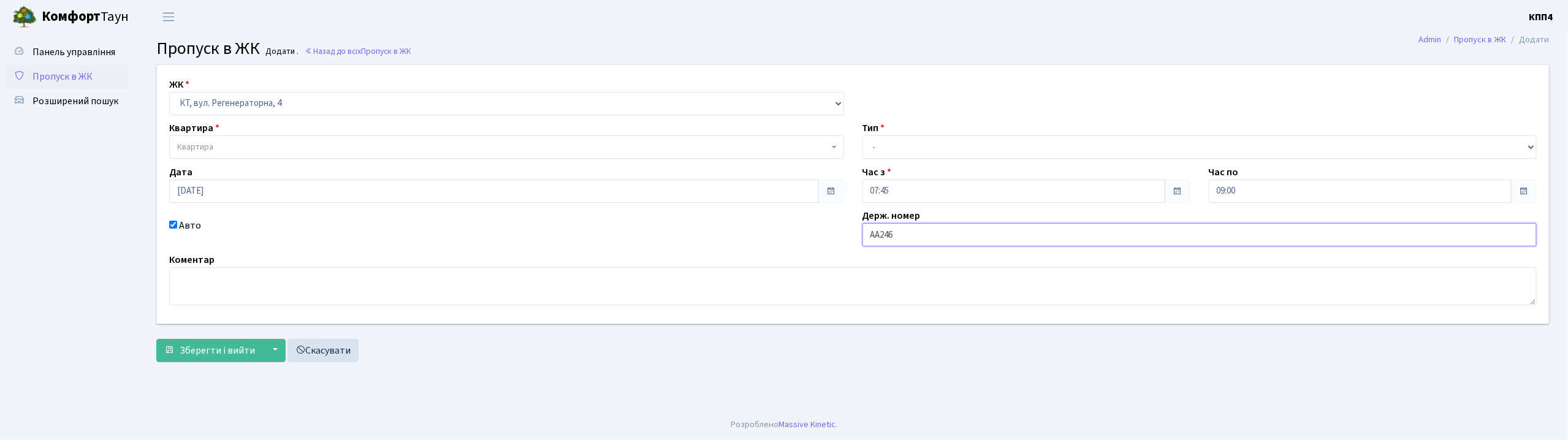
type input "АА2462YA"
drag, startPoint x: 891, startPoint y: 138, endPoint x: 891, endPoint y: 156, distance: 18.0
click at [891, 138] on select "- Доставка Таксі Гості Сервіс" at bounding box center [1200, 147] width 675 height 23
select select "3"
click at [862, 135] on select "- Доставка Таксі Гості Сервіс" at bounding box center [1200, 147] width 675 height 23
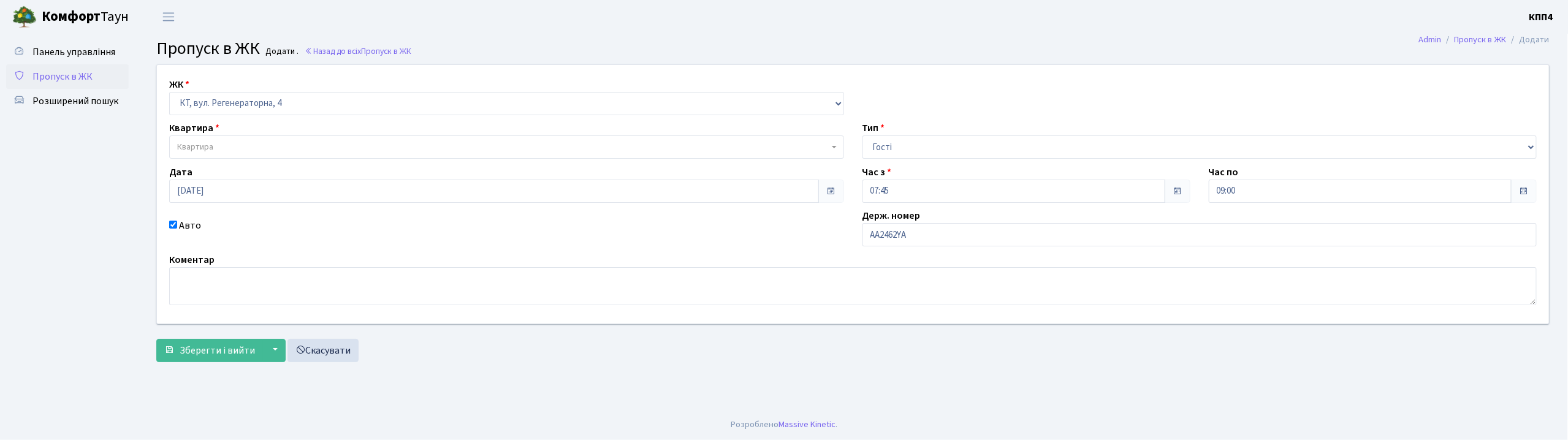
click at [234, 151] on span "Квартира" at bounding box center [502, 147] width 651 height 12
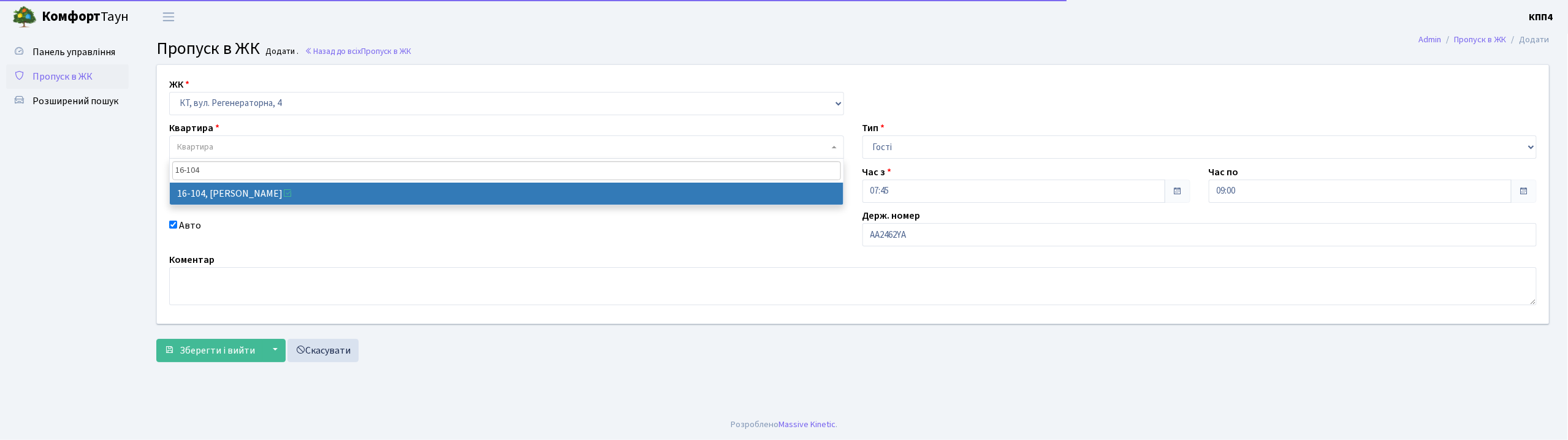
type input "16-104"
select select "8665"
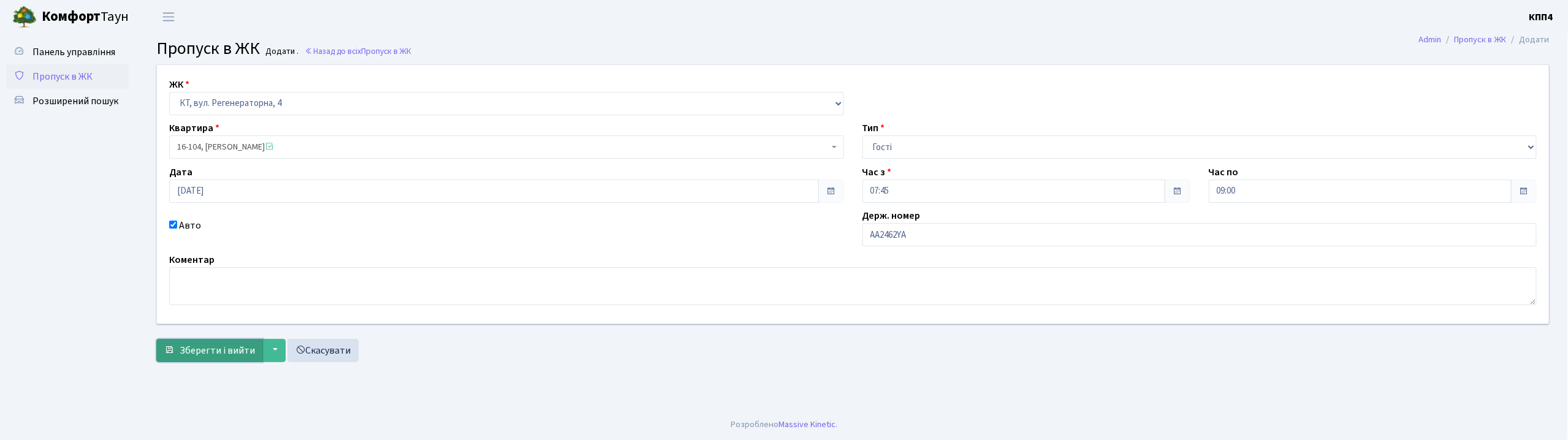
click at [213, 345] on span "Зберегти і вийти" at bounding box center [217, 350] width 75 height 14
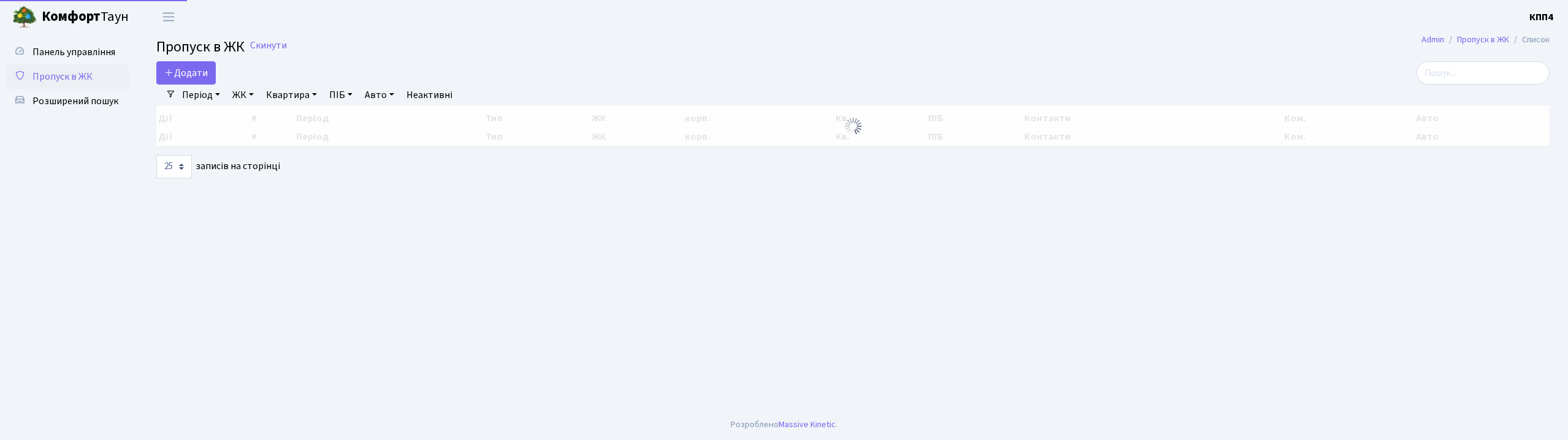
select select "25"
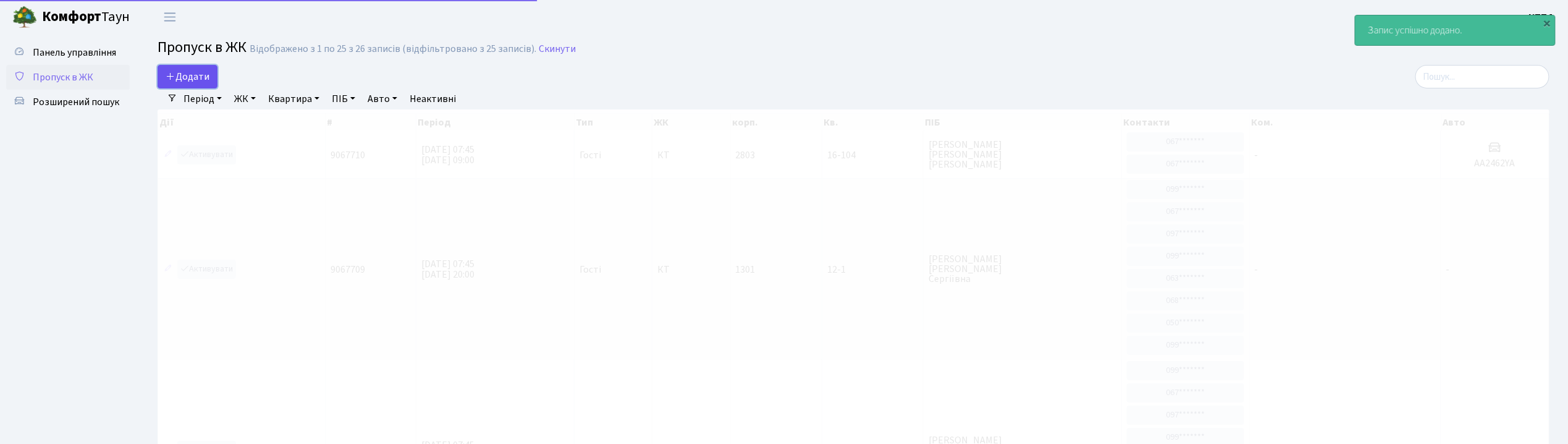
click at [199, 75] on span "Додати" at bounding box center [188, 76] width 44 height 14
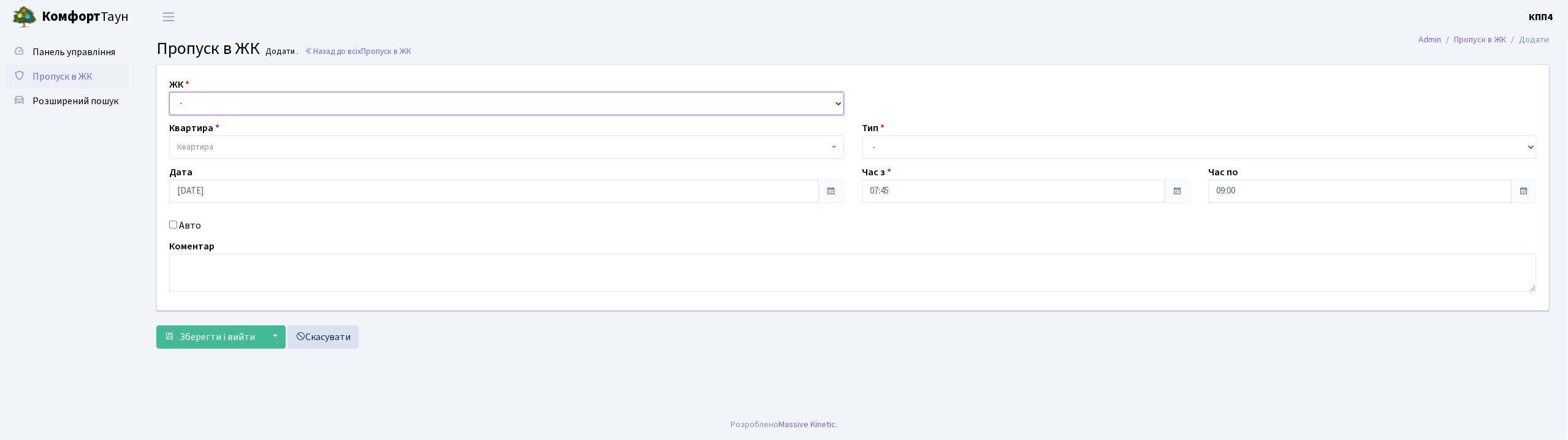
click at [224, 109] on select "- КТ, вул. Регенераторна, 4 КТ2, просп. [STREET_ADDRESS] [STREET_ADDRESS] [PERS…" at bounding box center [507, 103] width 675 height 23
select select "271"
click at [170, 92] on select "- КТ, вул. Регенераторна, 4 КТ2, просп. [STREET_ADDRESS] [STREET_ADDRESS] [PERS…" at bounding box center [507, 103] width 675 height 23
select select
click at [192, 224] on label "Авто" at bounding box center [190, 225] width 22 height 15
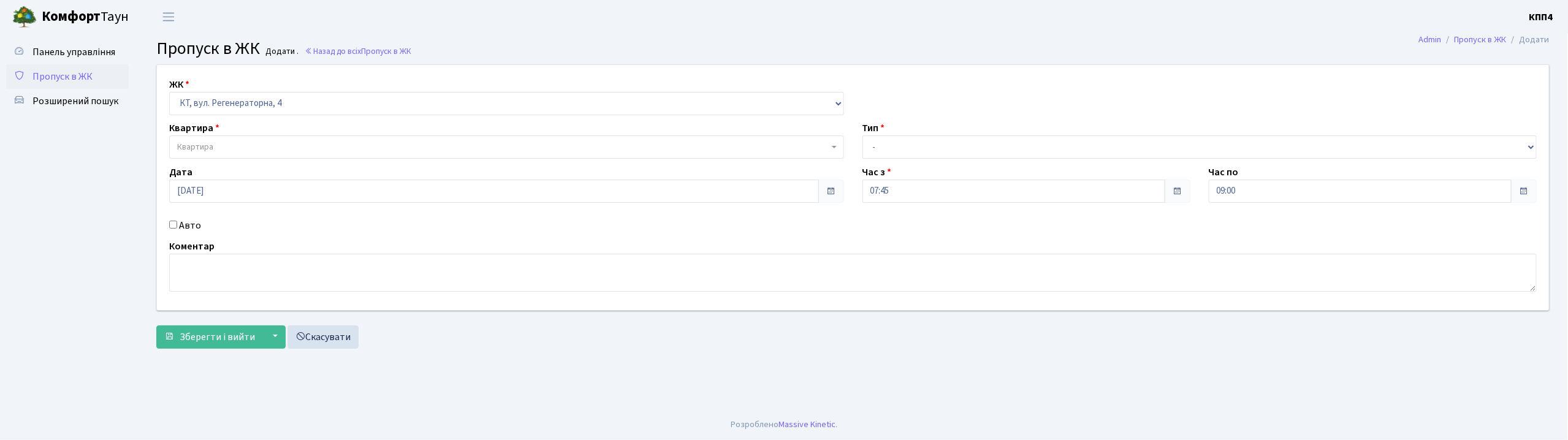
click at [177, 224] on input "Авто" at bounding box center [174, 224] width 8 height 8
checkbox input "true"
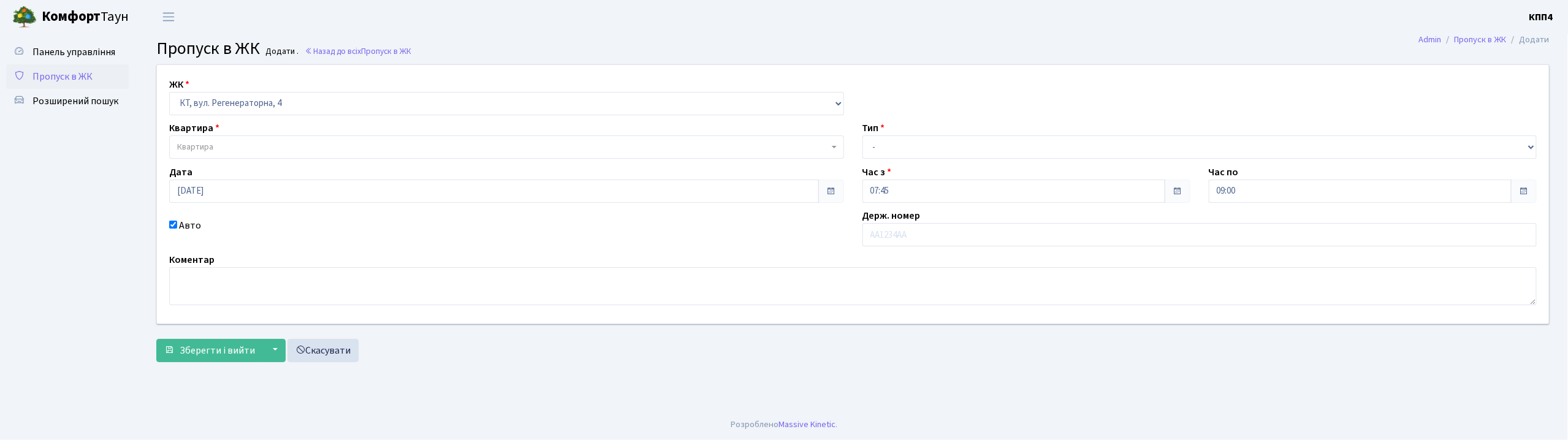
click at [221, 143] on span "Квартира" at bounding box center [502, 147] width 651 height 12
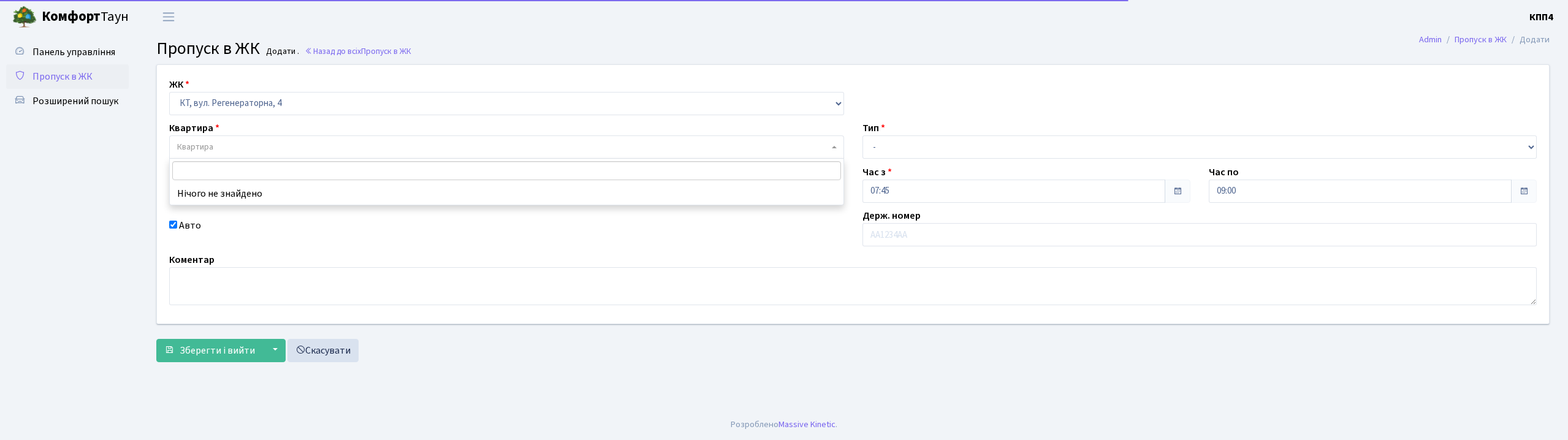
select select "271"
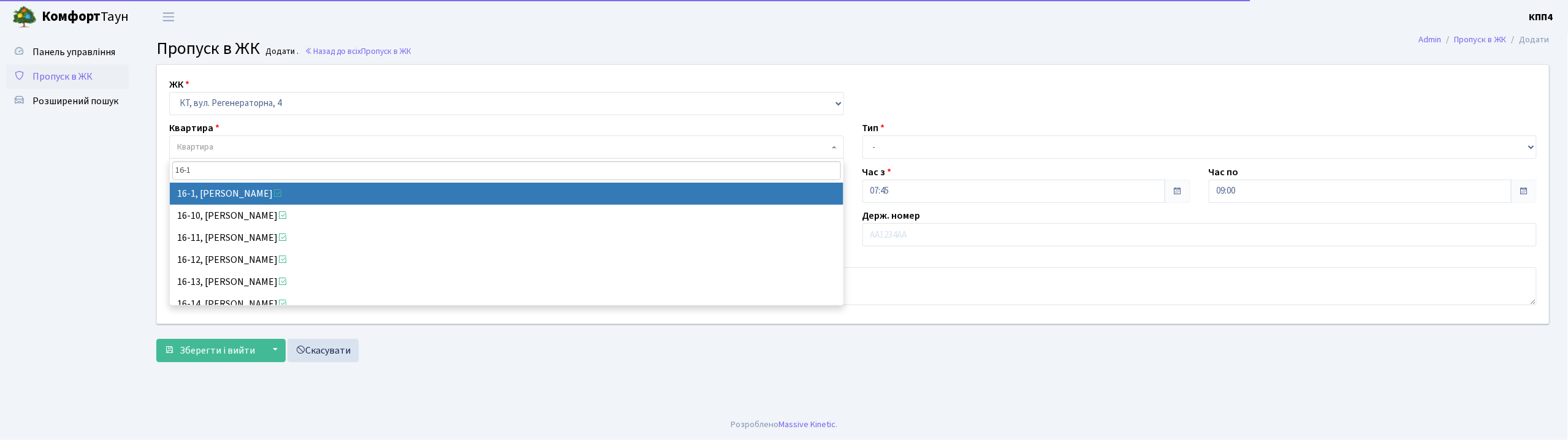
type input "16-1"
select select "8562"
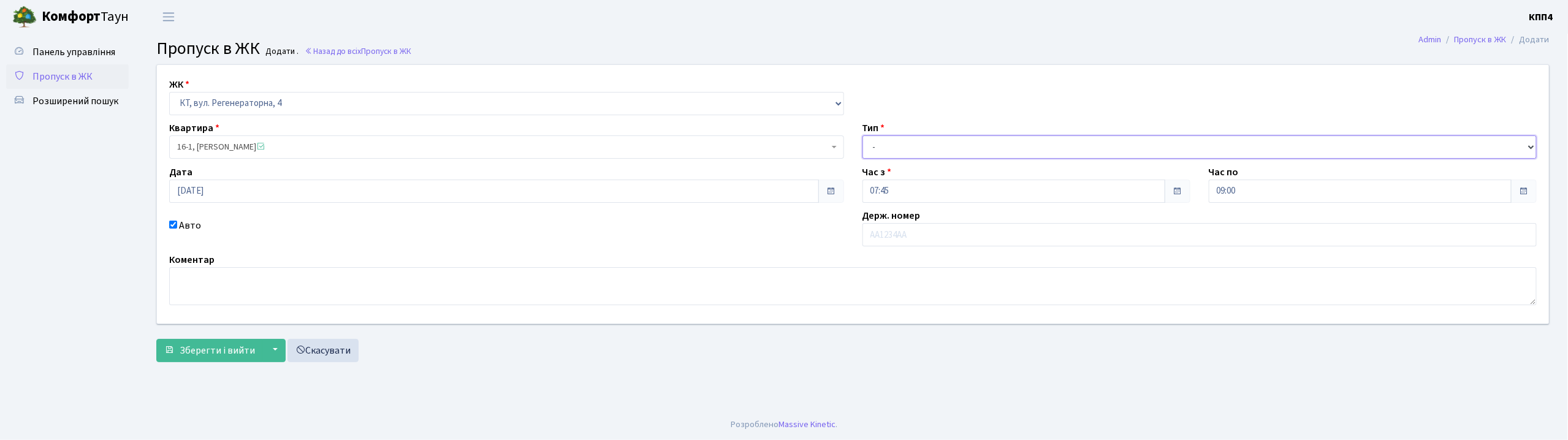
click at [923, 147] on select "- Доставка Таксі Гості Сервіс" at bounding box center [1200, 147] width 675 height 23
select select "3"
click at [862, 135] on select "- Доставка Таксі Гості Сервіс" at bounding box center [1200, 147] width 675 height 23
drag, startPoint x: 887, startPoint y: 233, endPoint x: 798, endPoint y: 252, distance: 91.0
click at [887, 233] on input "text" at bounding box center [1200, 234] width 675 height 23
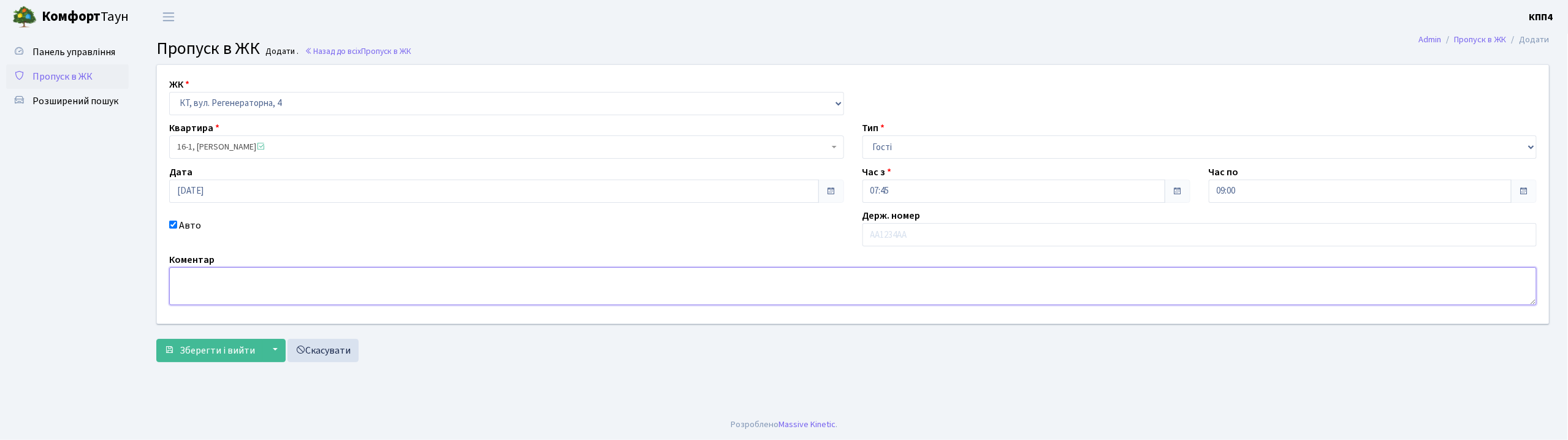
click at [389, 277] on textarea at bounding box center [853, 286] width 1368 height 38
type textarea "ВСЕХ"
click at [235, 356] on span "Зберегти і вийти" at bounding box center [217, 350] width 75 height 14
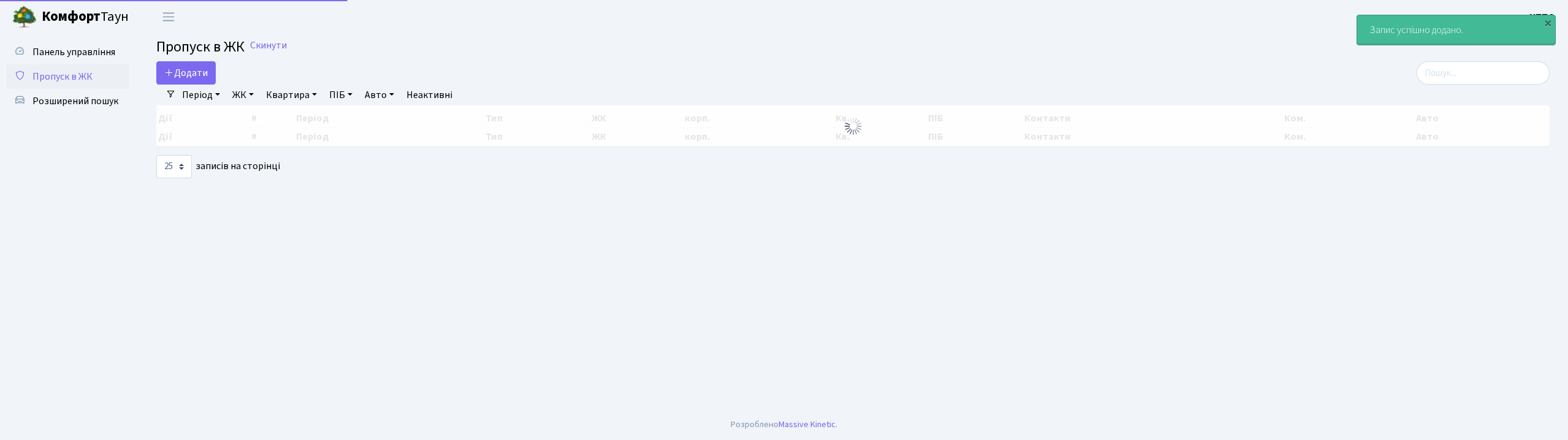
select select "25"
drag, startPoint x: 218, startPoint y: 81, endPoint x: 204, endPoint y: 74, distance: 15.7
click at [217, 76] on div "Додати" at bounding box center [617, 73] width 922 height 23
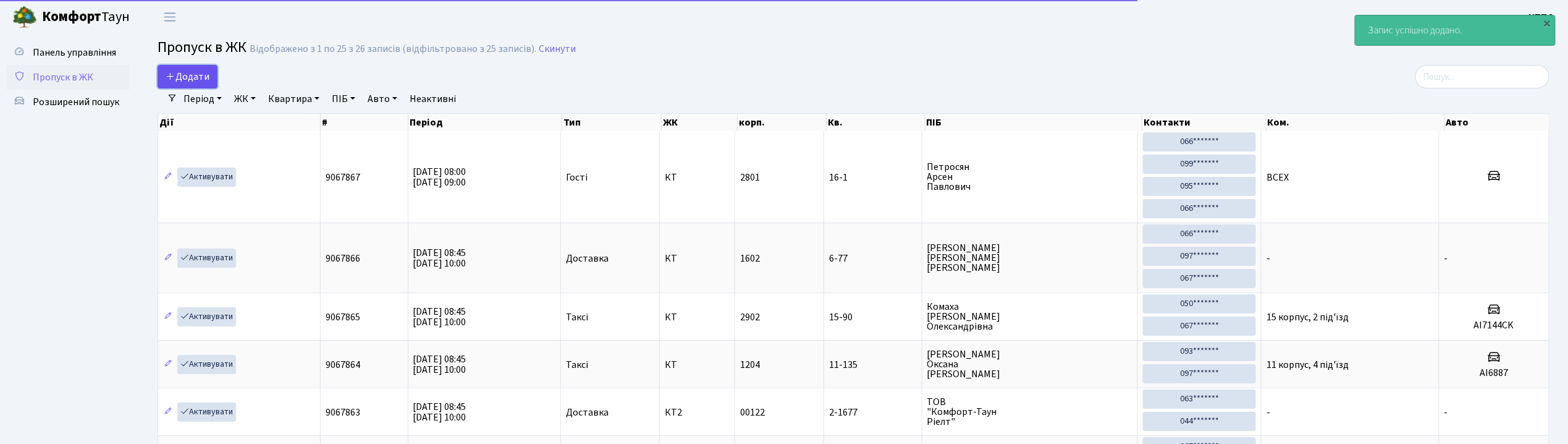
click at [206, 74] on span "Додати" at bounding box center [188, 76] width 44 height 14
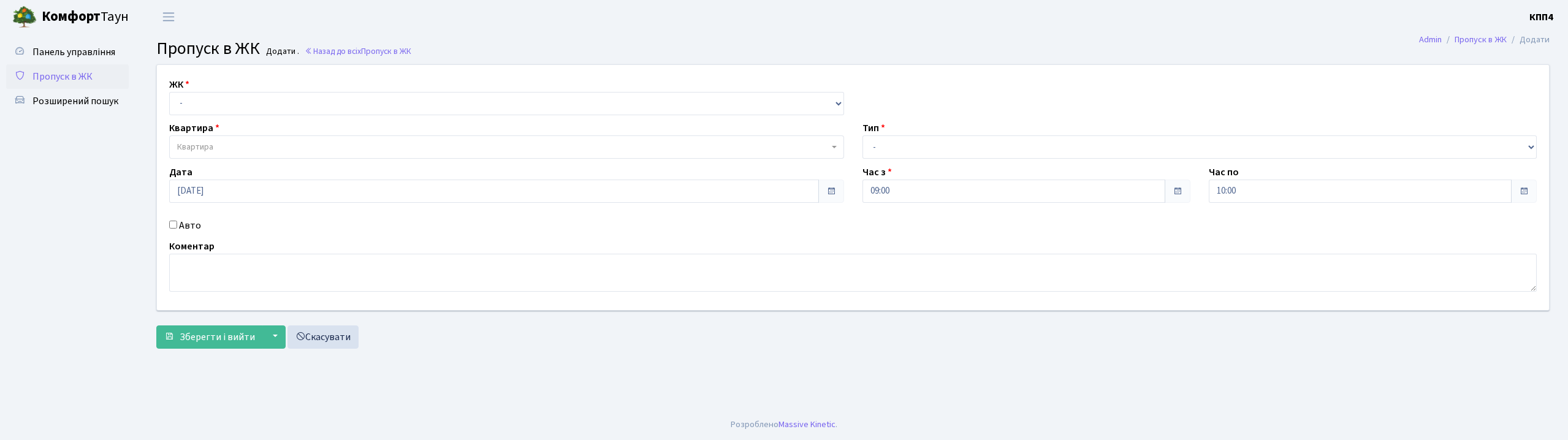
click at [211, 101] on select "- КТ, вул. Регенераторна, 4 КТ2, просп. [STREET_ADDRESS] [STREET_ADDRESS] [PERS…" at bounding box center [507, 103] width 675 height 23
select select "271"
click at [170, 92] on select "- КТ, вул. Регенераторна, 4 КТ2, просп. [STREET_ADDRESS] [STREET_ADDRESS] [PERS…" at bounding box center [507, 103] width 675 height 23
select select
drag, startPoint x: 195, startPoint y: 227, endPoint x: 208, endPoint y: 204, distance: 26.4
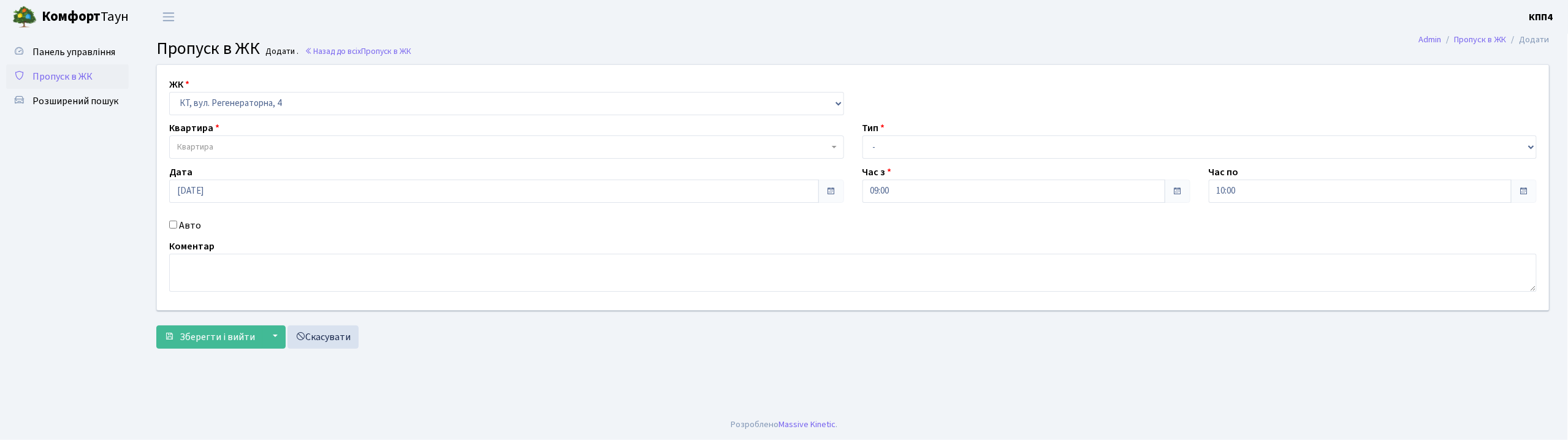
click at [195, 226] on label "Авто" at bounding box center [190, 225] width 22 height 15
click at [177, 226] on input "Авто" at bounding box center [174, 224] width 8 height 8
checkbox input "true"
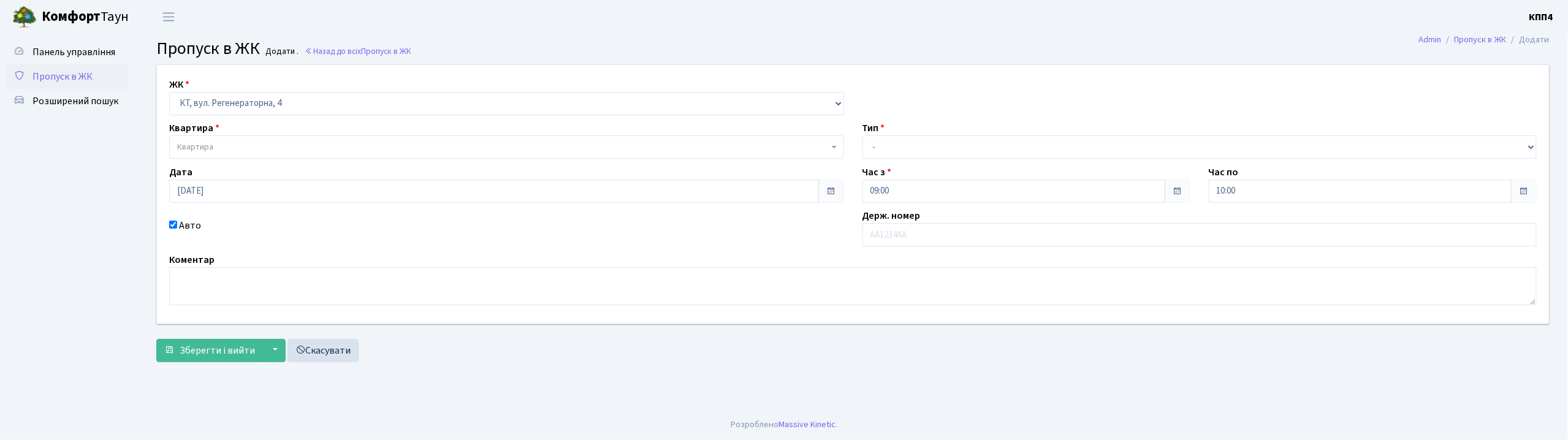
drag, startPoint x: 243, startPoint y: 160, endPoint x: 244, endPoint y: 140, distance: 20.0
click at [243, 152] on div "ЖК - КТ, вул. Регенераторна, 4 КТ2, просп. Соборності, 17 КТ3, вул. Березнева, …" at bounding box center [853, 194] width 1411 height 258
drag, startPoint x: 247, startPoint y: 139, endPoint x: 265, endPoint y: 113, distance: 31.6
click at [248, 138] on span "Квартира" at bounding box center [507, 147] width 675 height 23
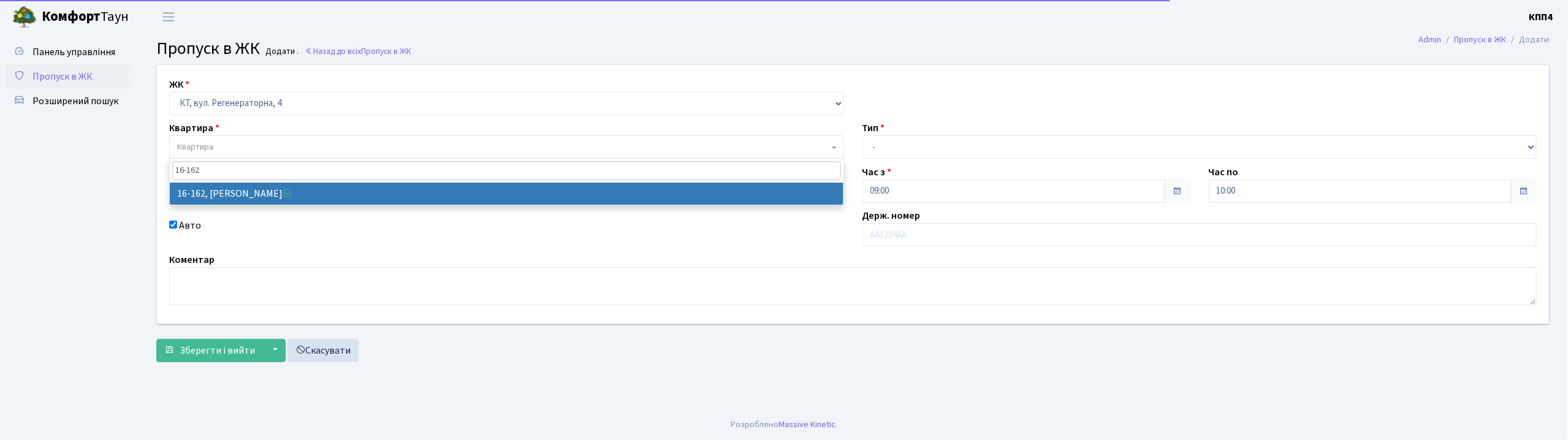
type input "16-162"
select select "8723"
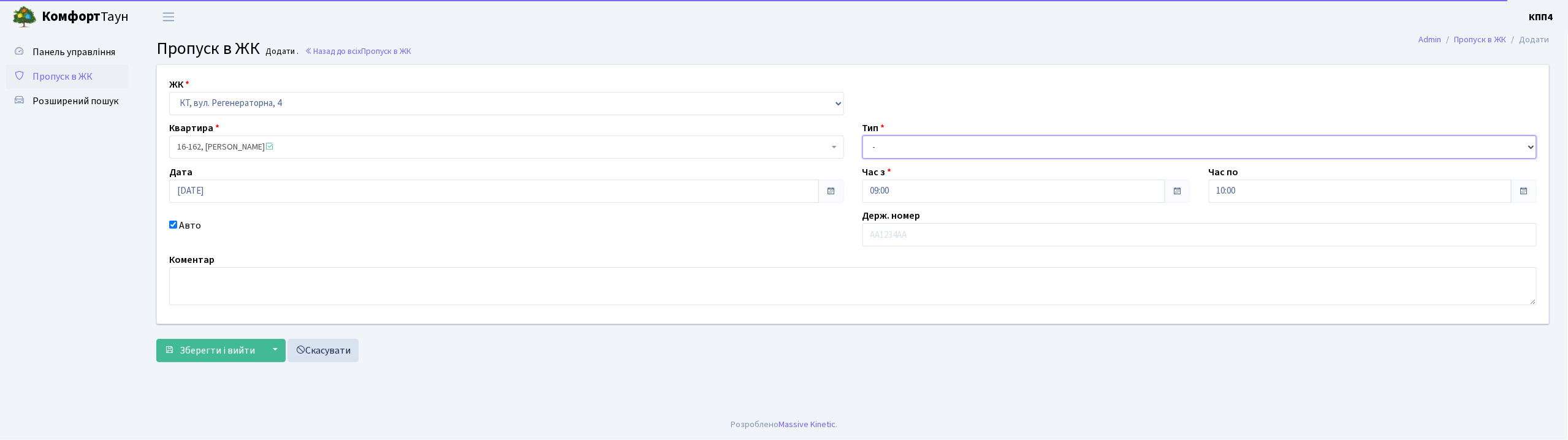
click at [883, 145] on select "- Доставка Таксі Гості Сервіс" at bounding box center [1200, 147] width 675 height 23
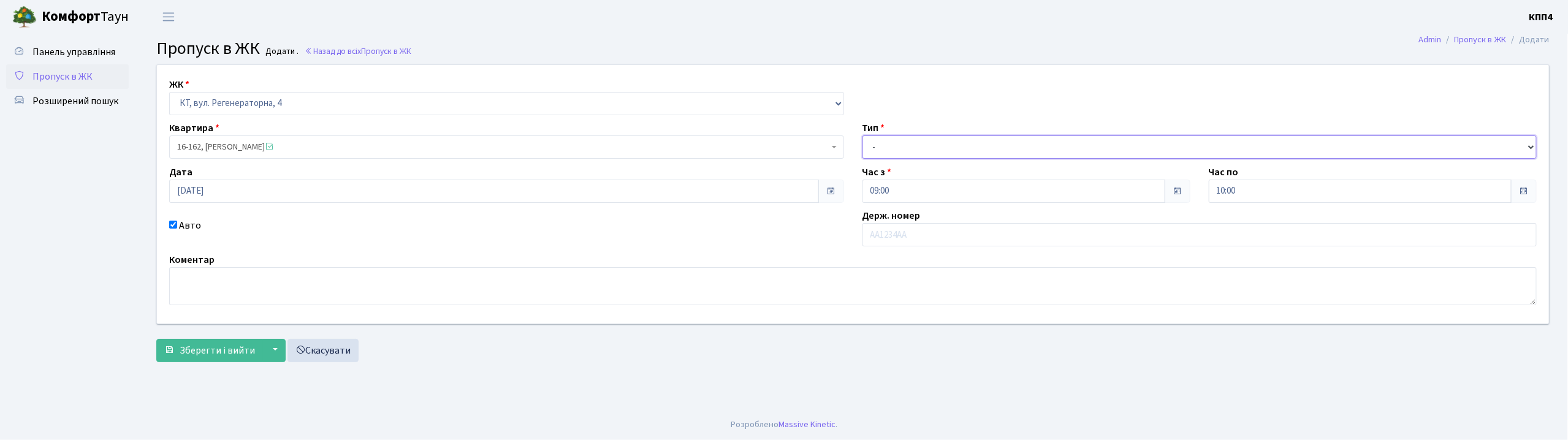
select select "3"
click at [862, 135] on select "- Доставка Таксі Гості Сервіс" at bounding box center [1200, 147] width 675 height 23
click at [898, 244] on input "text" at bounding box center [1200, 234] width 675 height 23
type input "ВЕ3290АО"
click at [187, 347] on span "Зберегти і вийти" at bounding box center [217, 350] width 75 height 14
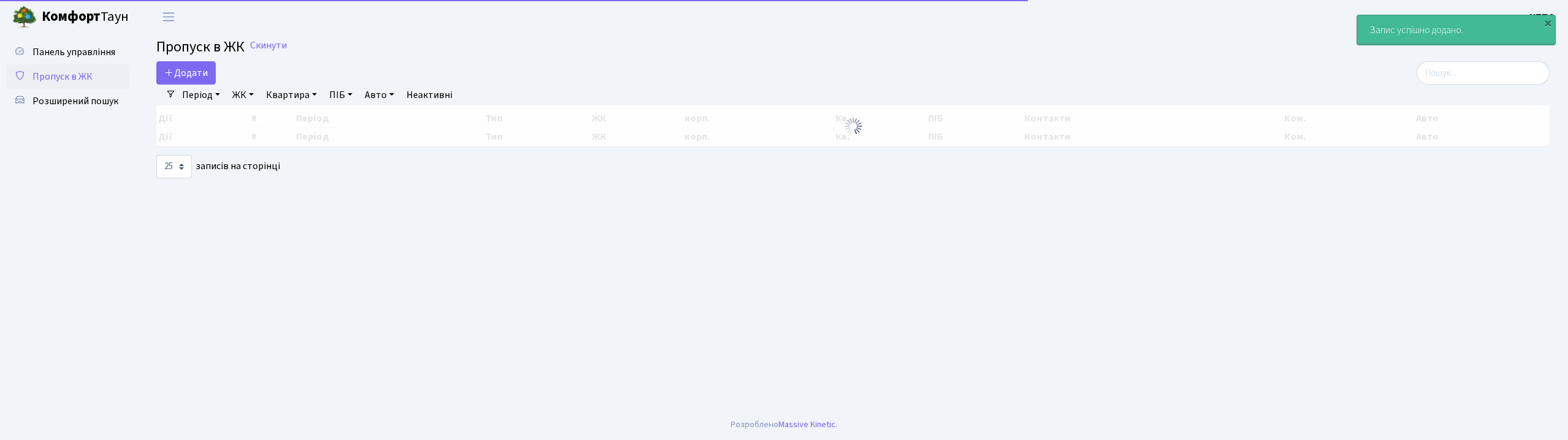
select select "25"
click at [197, 72] on span "Додати" at bounding box center [187, 73] width 44 height 14
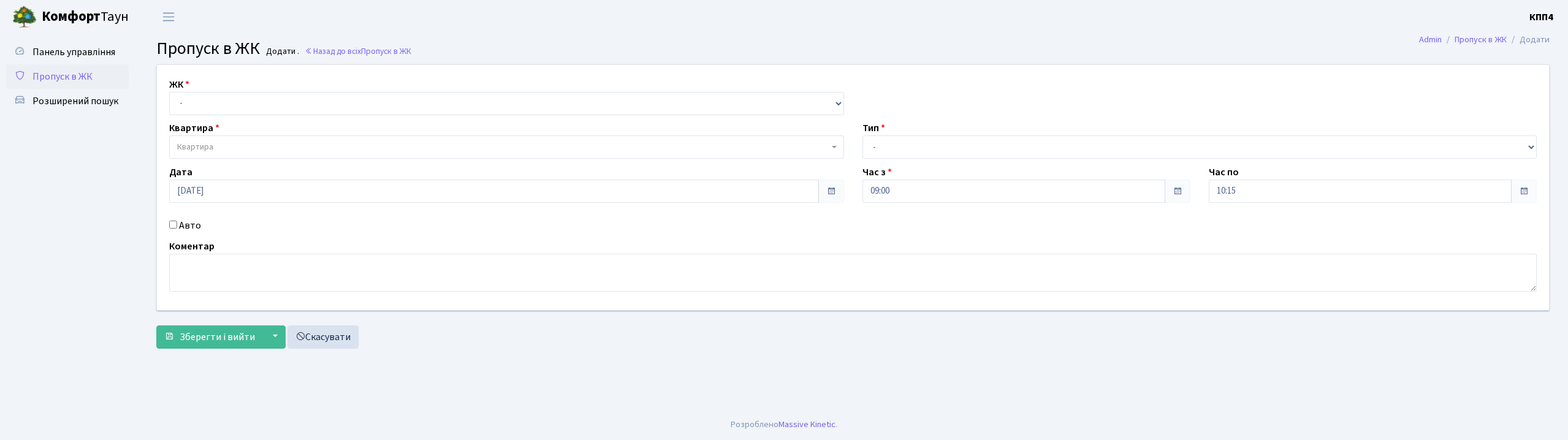
click at [209, 87] on div "ЖК - КТ, вул. Регенераторна, 4 КТ2, просп. [STREET_ADDRESS] [STREET_ADDRESS] [P…" at bounding box center [506, 96] width 694 height 38
drag, startPoint x: 214, startPoint y: 101, endPoint x: 220, endPoint y: 114, distance: 14.3
click at [214, 101] on select "- КТ, вул. Регенераторна, 4 КТ2, просп. [STREET_ADDRESS] [STREET_ADDRESS] [PERS…" at bounding box center [507, 103] width 675 height 23
select select "271"
click at [170, 92] on select "- КТ, вул. Регенераторна, 4 КТ2, просп. Соборності, 17 КТ3, вул. Березнева, 16 …" at bounding box center [507, 103] width 675 height 23
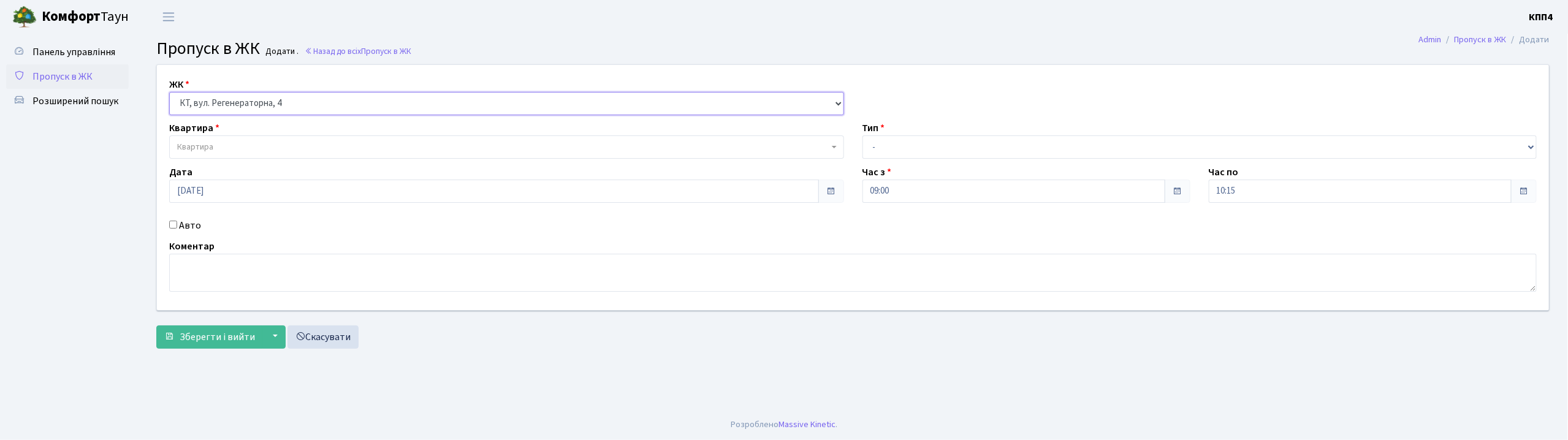
select select
click at [182, 227] on label "Авто" at bounding box center [190, 225] width 22 height 15
click at [177, 227] on input "Авто" at bounding box center [174, 224] width 8 height 8
checkbox input "true"
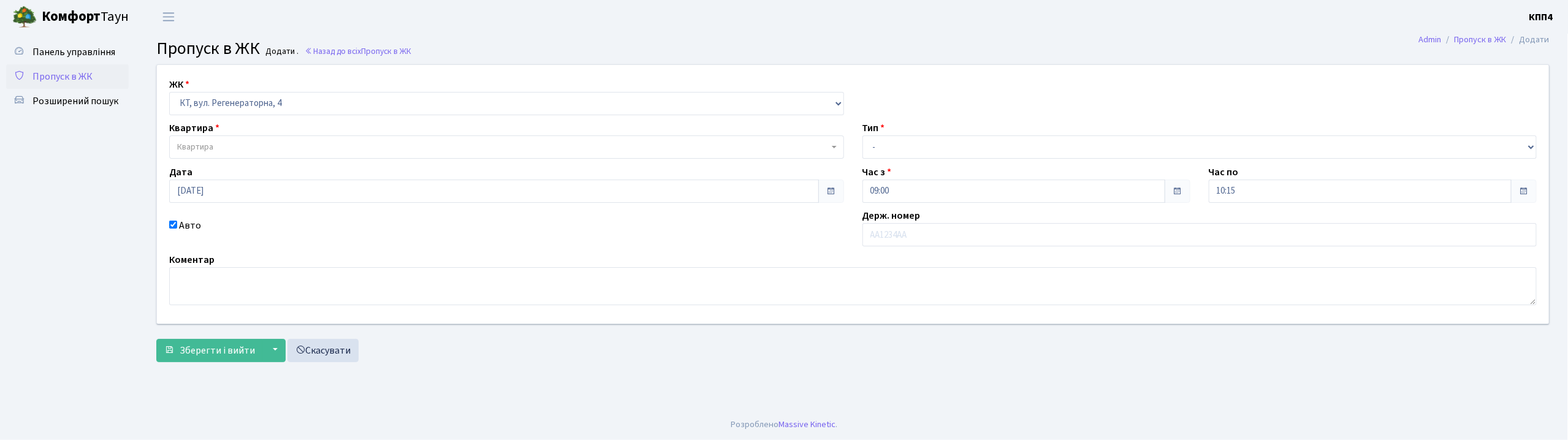
click at [217, 156] on div "ЖК - КТ, вул. Регенераторна, 4 КТ2, просп. Соборності, 17 КТ3, вул. Березнева, …" at bounding box center [853, 194] width 1411 height 258
drag, startPoint x: 239, startPoint y: 156, endPoint x: 240, endPoint y: 146, distance: 10.0
click at [239, 152] on span "Квартира" at bounding box center [507, 147] width 675 height 23
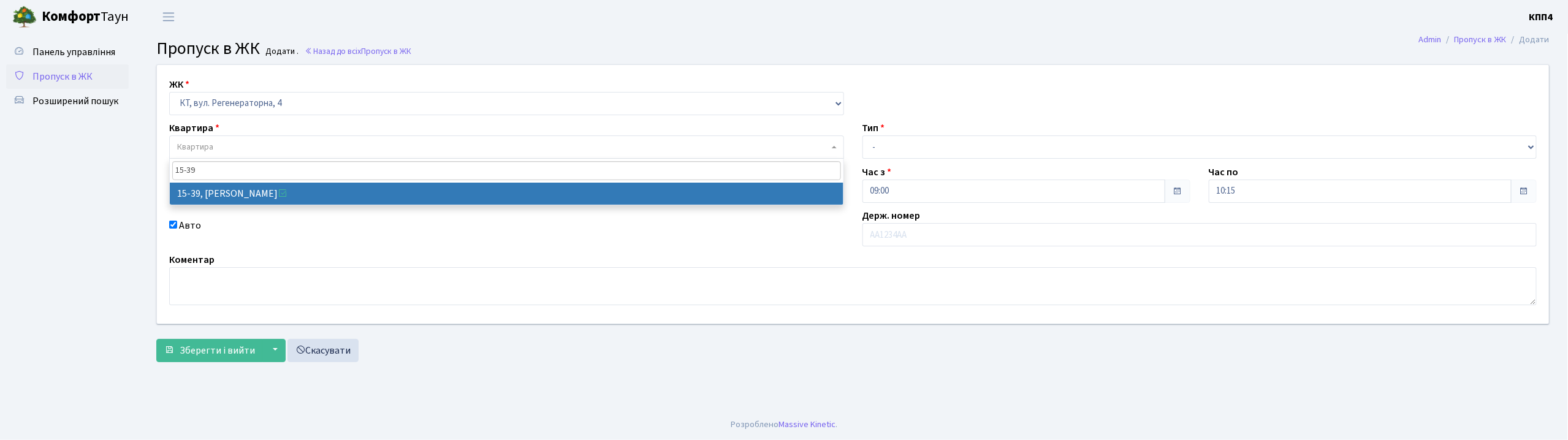
type input "15-39"
select select "8814"
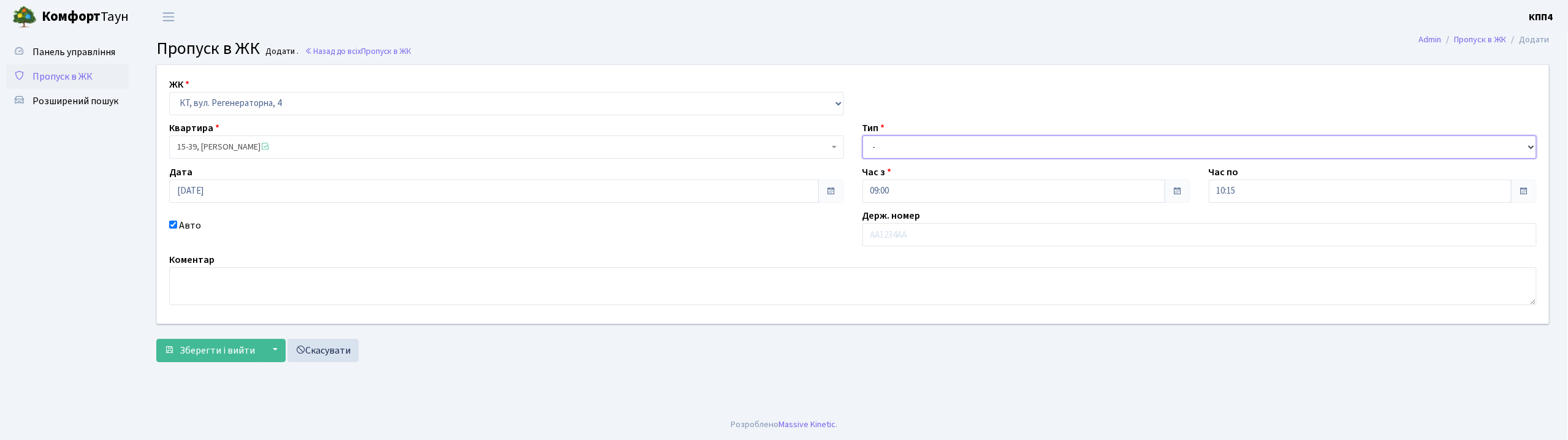
click at [887, 150] on select "- Доставка Таксі Гості Сервіс" at bounding box center [1200, 147] width 675 height 23
select select "3"
click at [862, 135] on select "- Доставка Таксі Гості Сервіс" at bounding box center [1200, 147] width 675 height 23
click at [900, 241] on input "text" at bounding box center [1200, 234] width 675 height 23
type input "КА7858ВК"
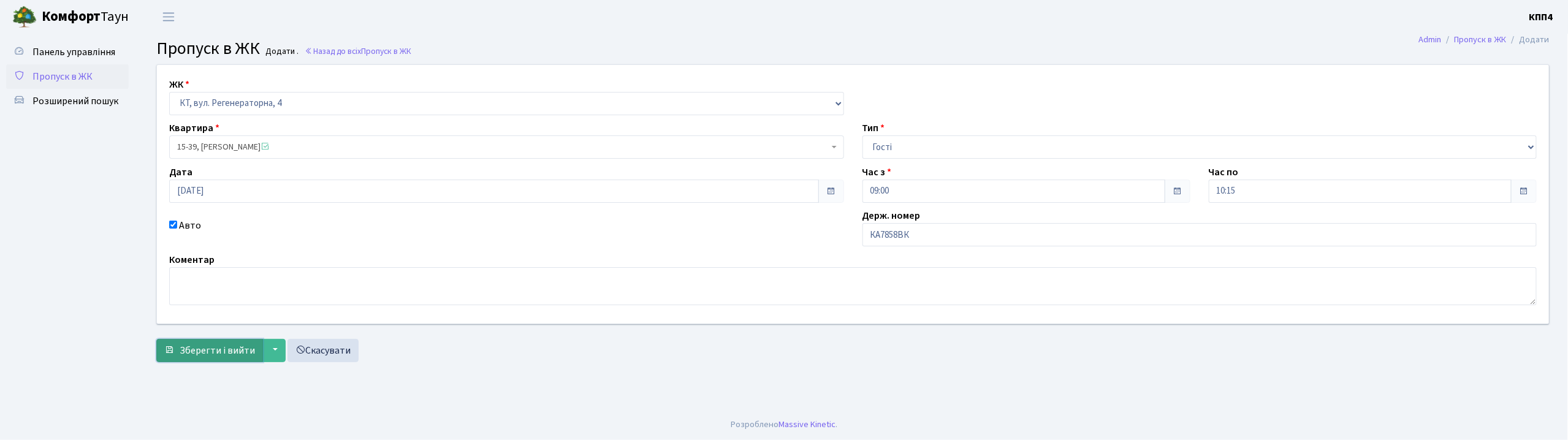
click at [238, 345] on span "Зберегти і вийти" at bounding box center [217, 350] width 75 height 14
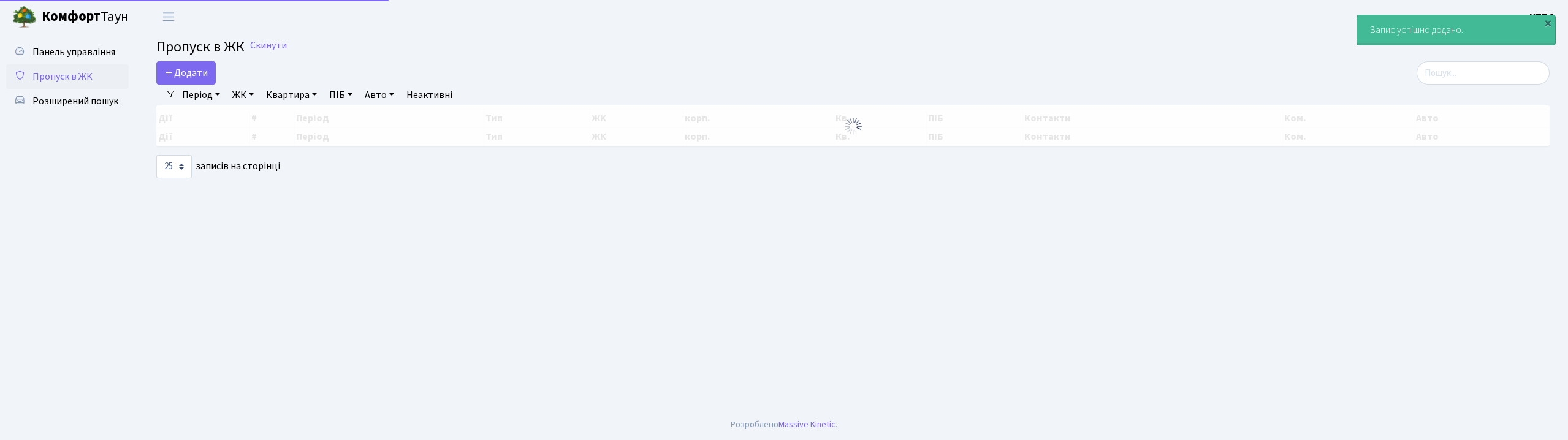
select select "25"
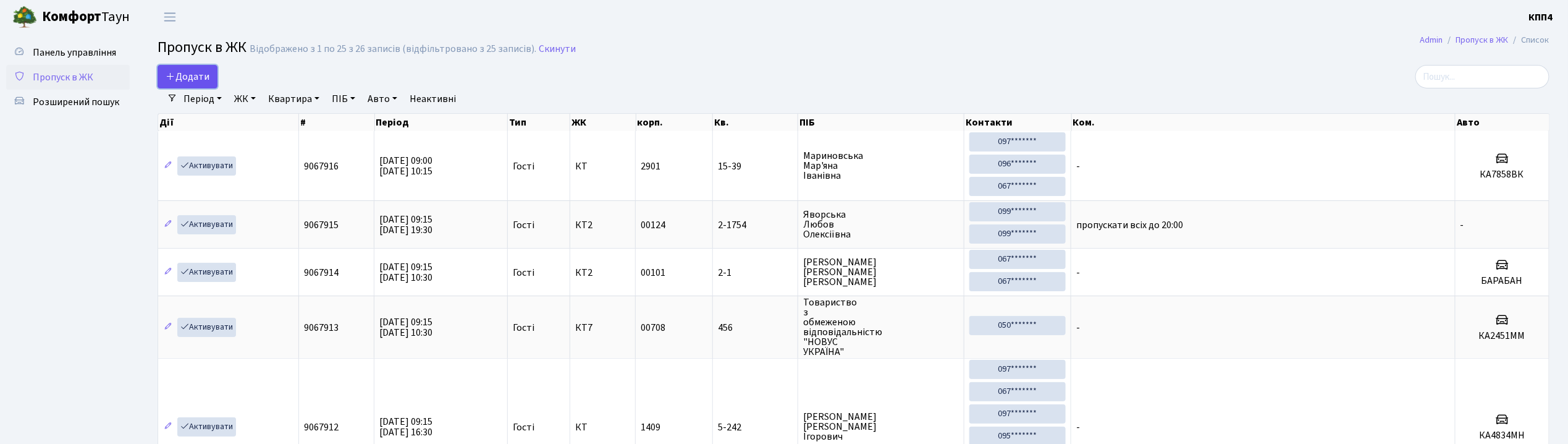
click at [204, 78] on span "Додати" at bounding box center [188, 76] width 44 height 14
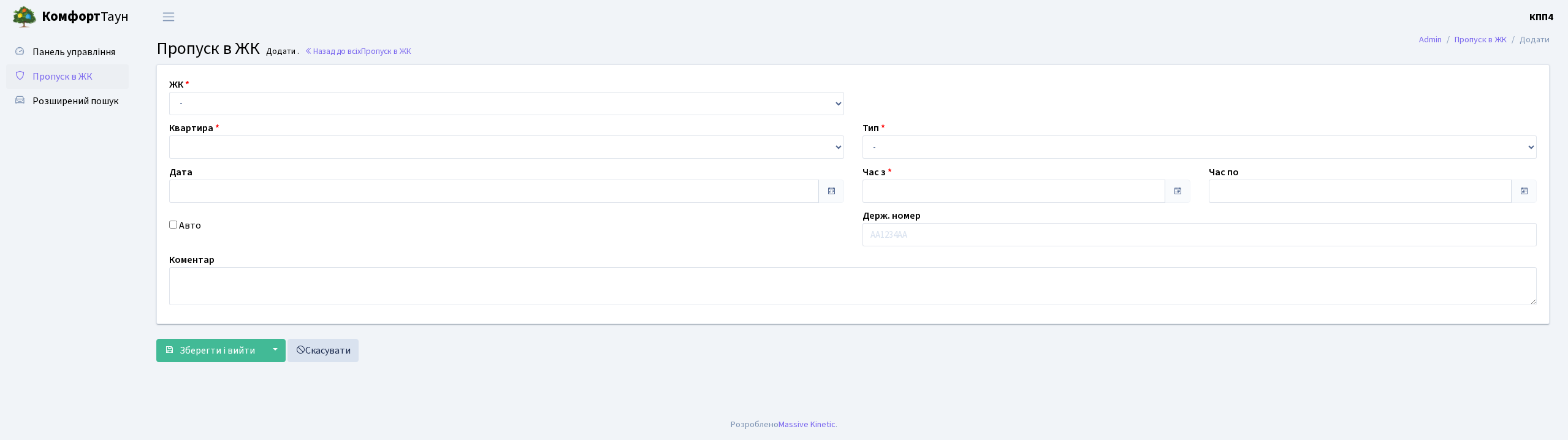
type input "[DATE]"
type input "09:15"
type input "10:15"
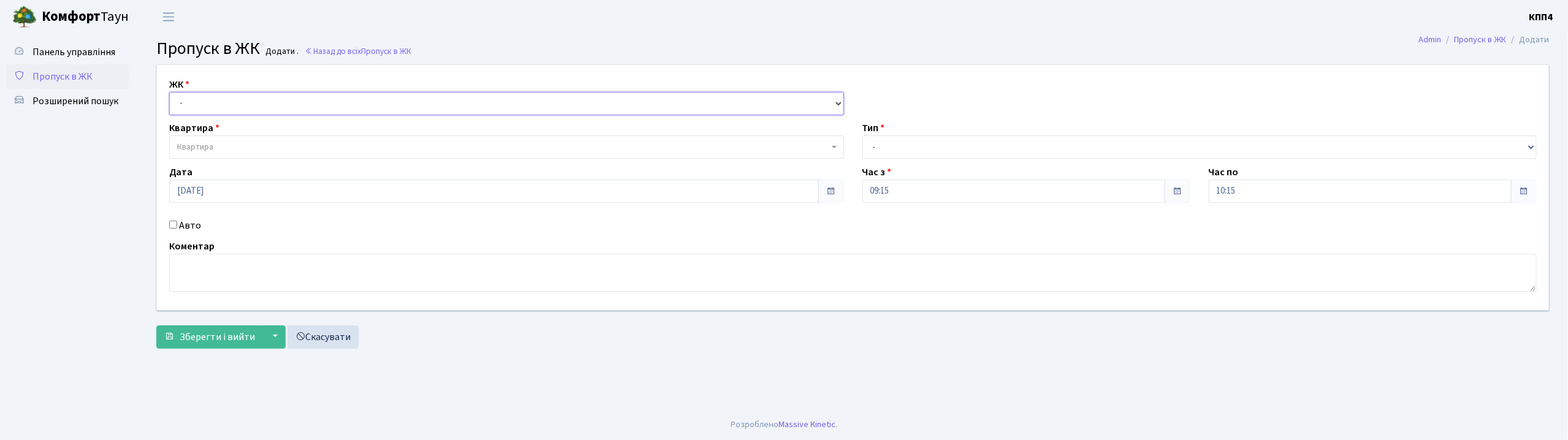
drag, startPoint x: 202, startPoint y: 99, endPoint x: 208, endPoint y: 113, distance: 15.2
click at [202, 99] on select "- КТ, вул. Регенераторна, 4 КТ2, просп. [STREET_ADDRESS] [STREET_ADDRESS] [PERS…" at bounding box center [507, 103] width 675 height 23
select select "271"
click at [170, 92] on select "- КТ, вул. Регенераторна, 4 КТ2, просп. [STREET_ADDRESS] [STREET_ADDRESS] [PERS…" at bounding box center [507, 103] width 675 height 23
select select
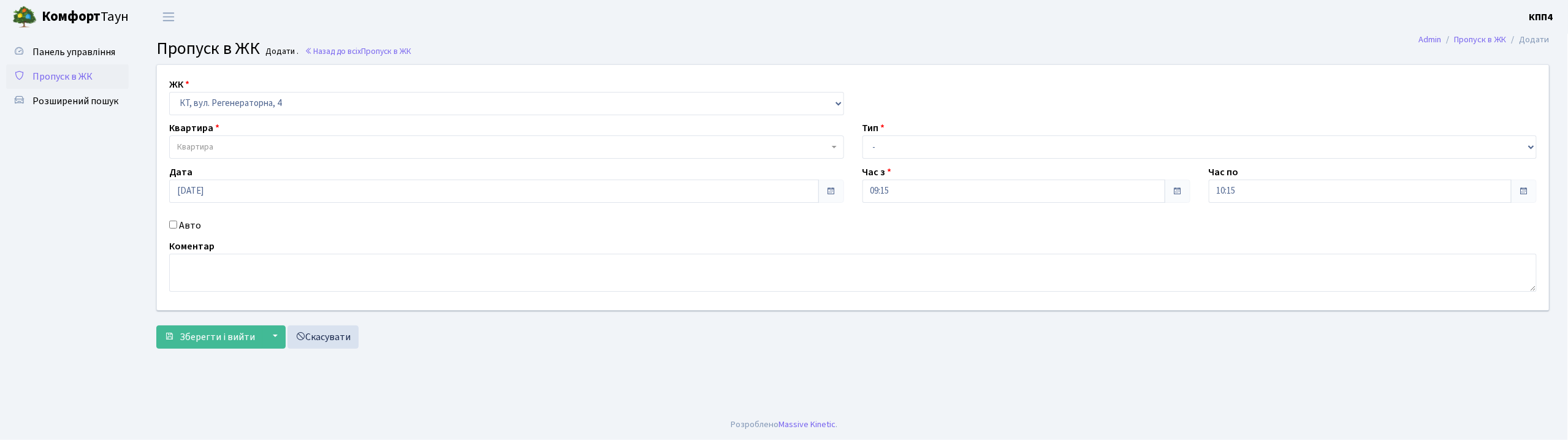
click at [195, 228] on label "Авто" at bounding box center [190, 225] width 22 height 15
click at [177, 228] on input "Авто" at bounding box center [174, 224] width 8 height 8
checkbox input "true"
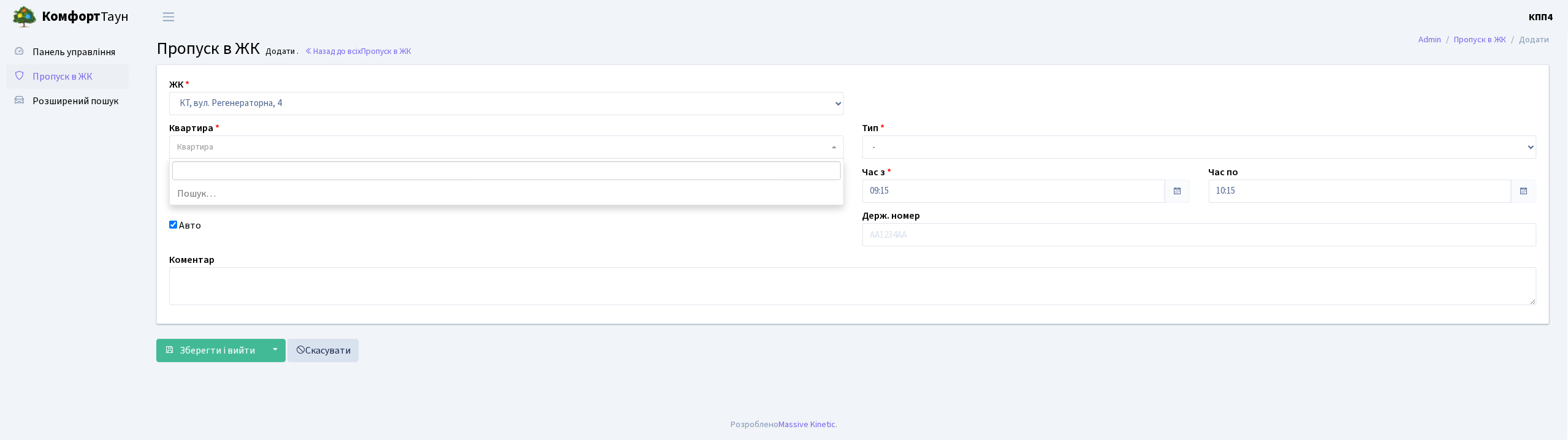
click at [227, 156] on span "Квартира" at bounding box center [507, 147] width 675 height 23
